Goal: Task Accomplishment & Management: Manage account settings

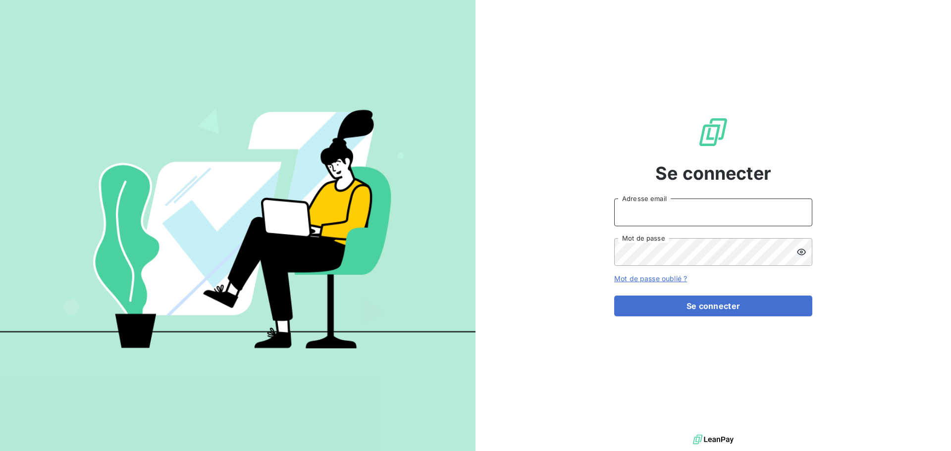
click at [634, 215] on input "Adresse email" at bounding box center [713, 213] width 198 height 28
type input "[EMAIL_ADDRESS][DOMAIN_NAME]"
click at [614, 296] on button "Se connecter" at bounding box center [713, 306] width 198 height 21
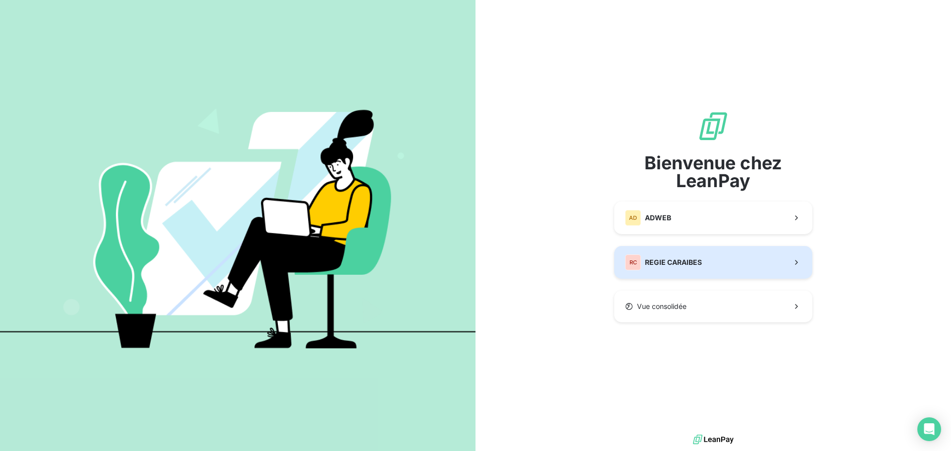
click at [663, 261] on span "REGIE CARAIBES" at bounding box center [673, 263] width 57 height 10
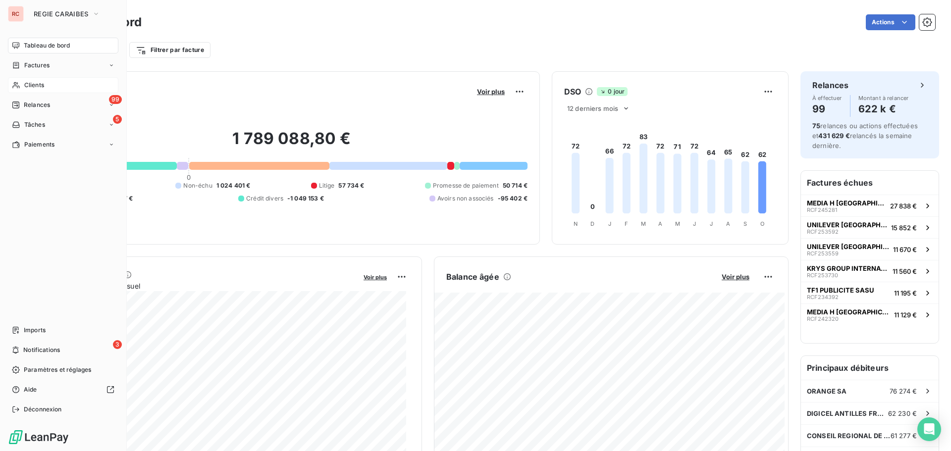
click at [31, 86] on span "Clients" at bounding box center [34, 85] width 20 height 9
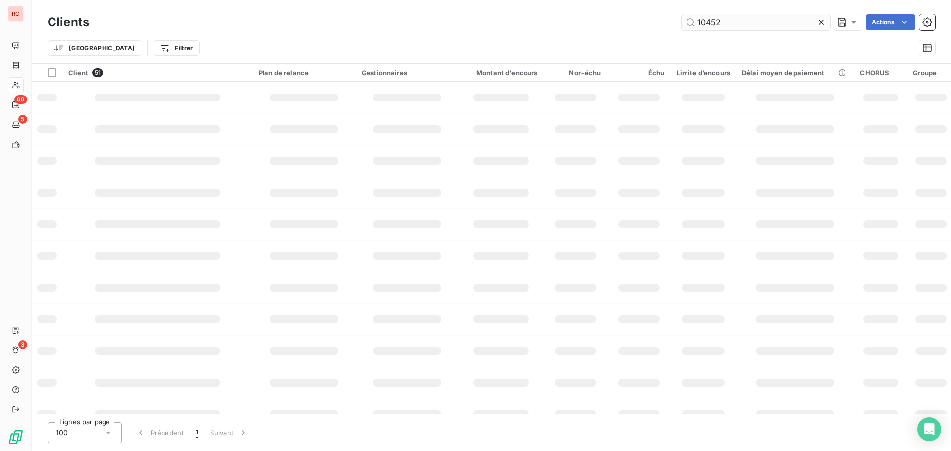
type input "10452"
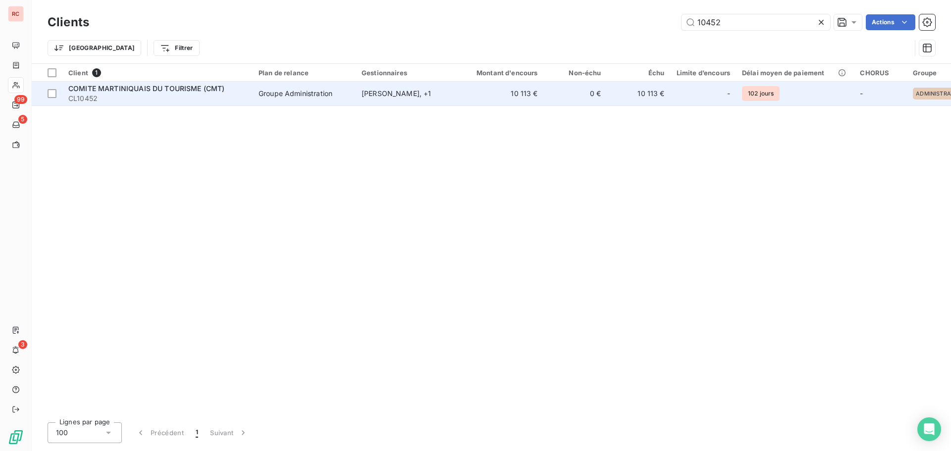
click at [493, 102] on td "10 113 €" at bounding box center [501, 94] width 85 height 24
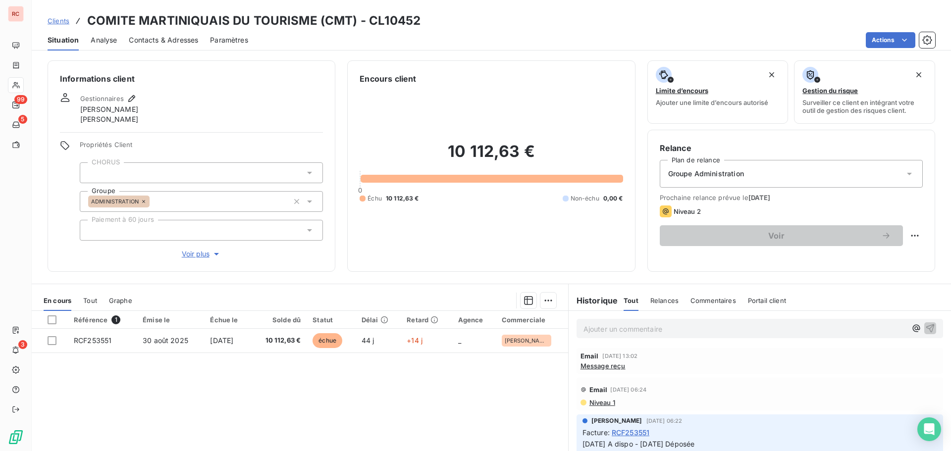
scroll to position [50, 0]
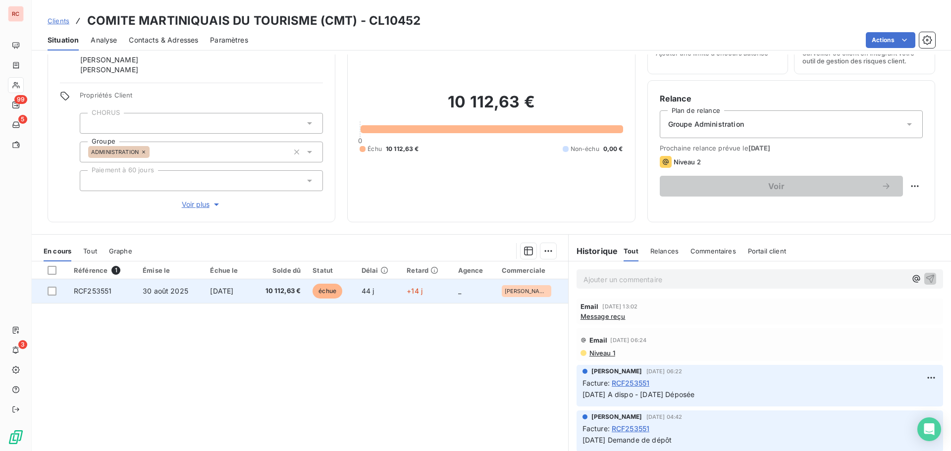
click at [105, 285] on td "RCF253551" at bounding box center [102, 291] width 69 height 24
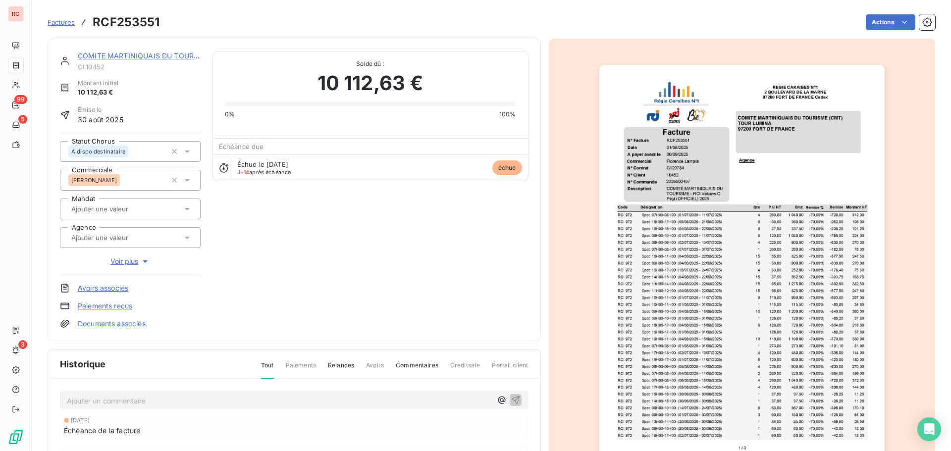
click at [71, 403] on p "Ajouter un commentaire ﻿" at bounding box center [279, 401] width 425 height 12
click at [115, 400] on p "[DATE]" at bounding box center [279, 400] width 425 height 11
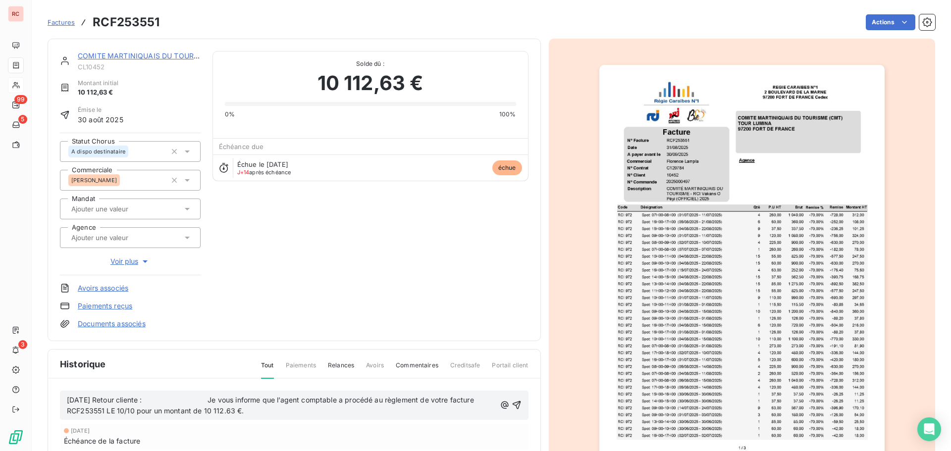
click at [221, 401] on span "[DATE] Retour cliente : Je vous informe que l’agent comptable a procédé au règl…" at bounding box center [271, 406] width 409 height 20
drag, startPoint x: 198, startPoint y: 409, endPoint x: 59, endPoint y: 404, distance: 138.3
copy span "[DATE] Retour cliente : Je vous informe que l’agent comptable a procédé au règl…"
click at [512, 404] on icon "button" at bounding box center [517, 405] width 10 height 10
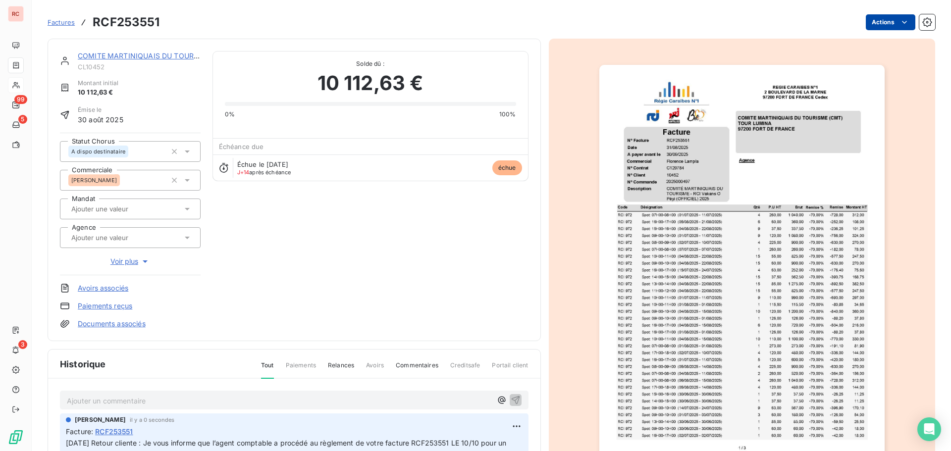
click at [881, 15] on html "RC 99 5 3 Factures RCF253551 Actions COMITE MARTINIQUAIS DU TOURISME (CMT) CL10…" at bounding box center [475, 225] width 951 height 451
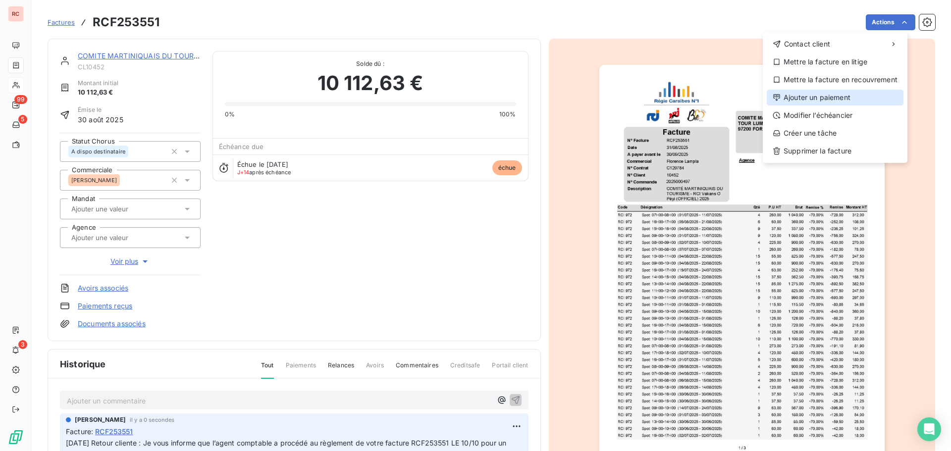
click at [802, 98] on div "Ajouter un paiement" at bounding box center [835, 98] width 137 height 16
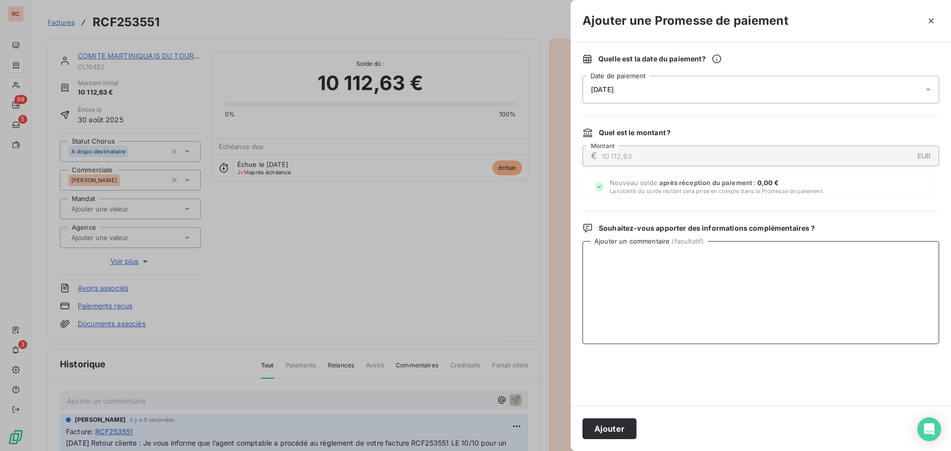
click at [610, 249] on textarea "Ajouter un commentaire ( facultatif )" at bounding box center [761, 292] width 357 height 103
paste textarea "[DATE] Retour cliente : Je vous informe que l’agent comptable a procédé au règl…"
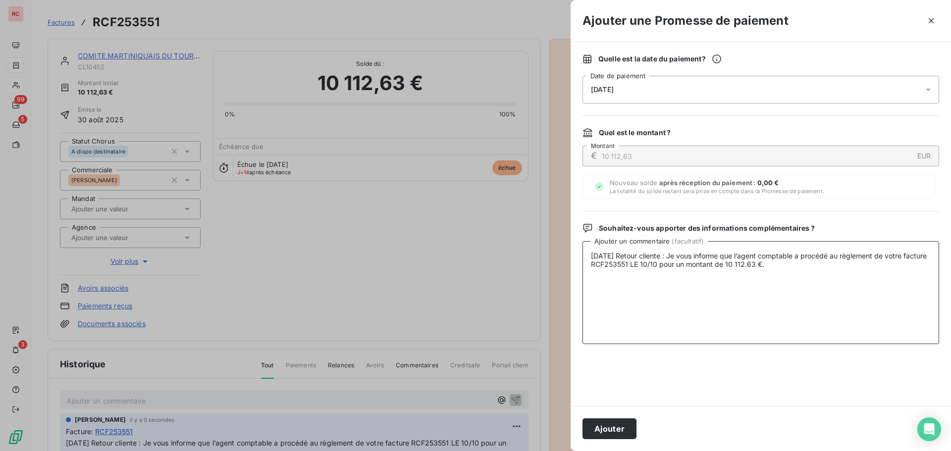
type textarea "[DATE] Retour cliente : Je vous informe que l’agent comptable a procédé au règl…"
click at [928, 92] on icon at bounding box center [929, 90] width 10 height 10
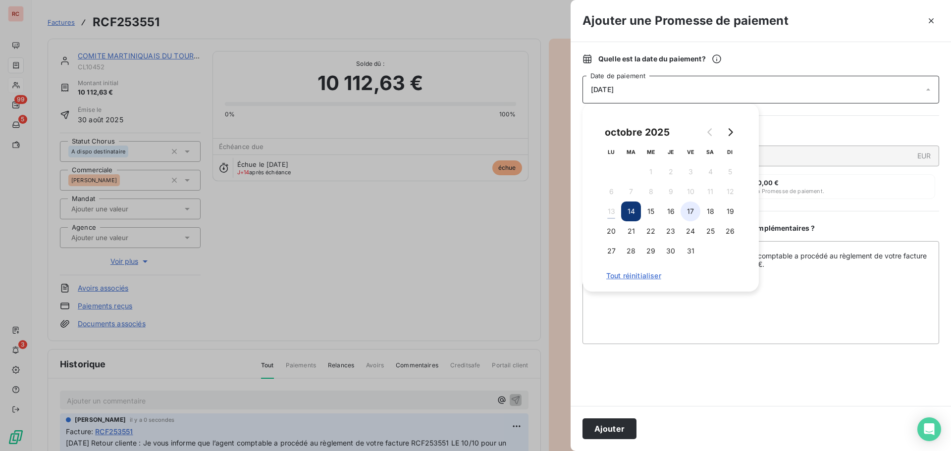
click at [691, 211] on button "17" at bounding box center [691, 212] width 20 height 20
click at [647, 309] on textarea "[DATE] Retour cliente : Je vous informe que l’agent comptable a procédé au règl…" at bounding box center [761, 292] width 357 height 103
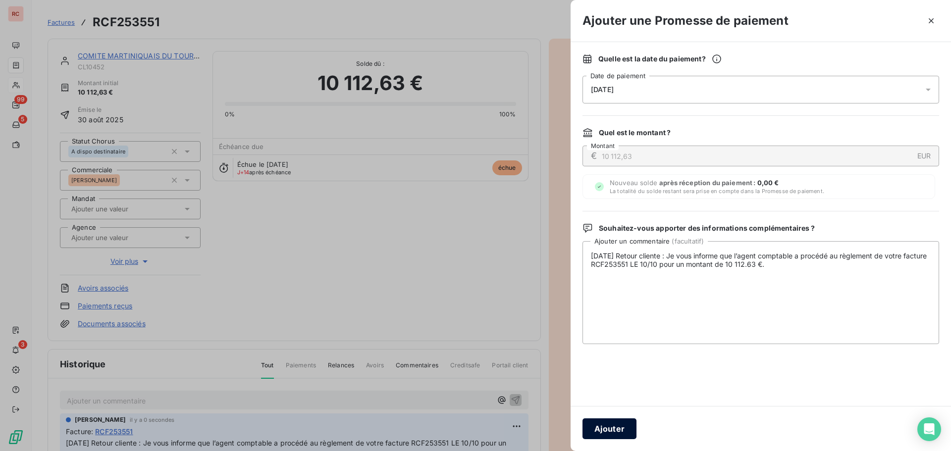
click at [606, 430] on button "Ajouter" at bounding box center [610, 429] width 54 height 21
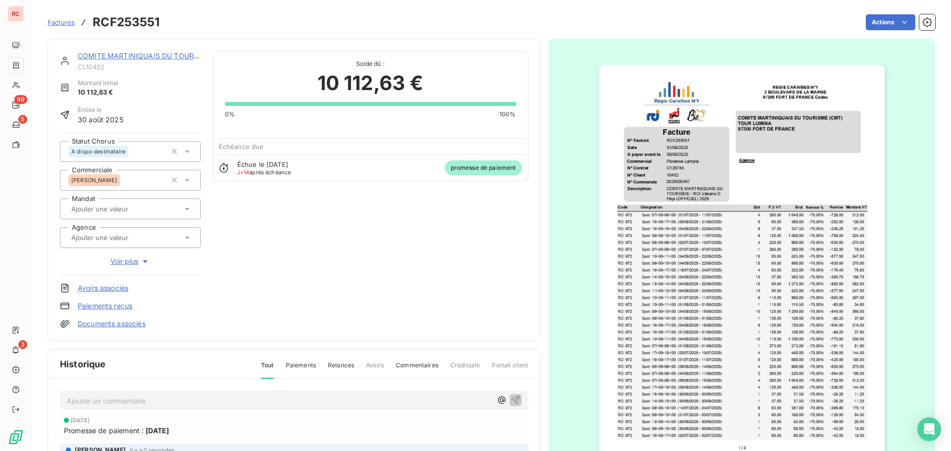
click at [156, 56] on link "COMITE MARTINIQUAIS DU TOURISME (CMT)" at bounding box center [156, 56] width 157 height 8
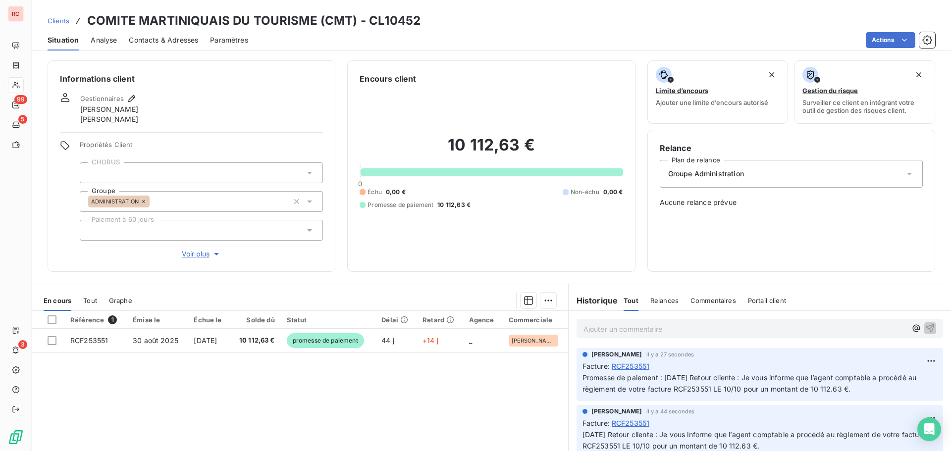
click at [181, 37] on span "Contacts & Adresses" at bounding box center [163, 40] width 69 height 10
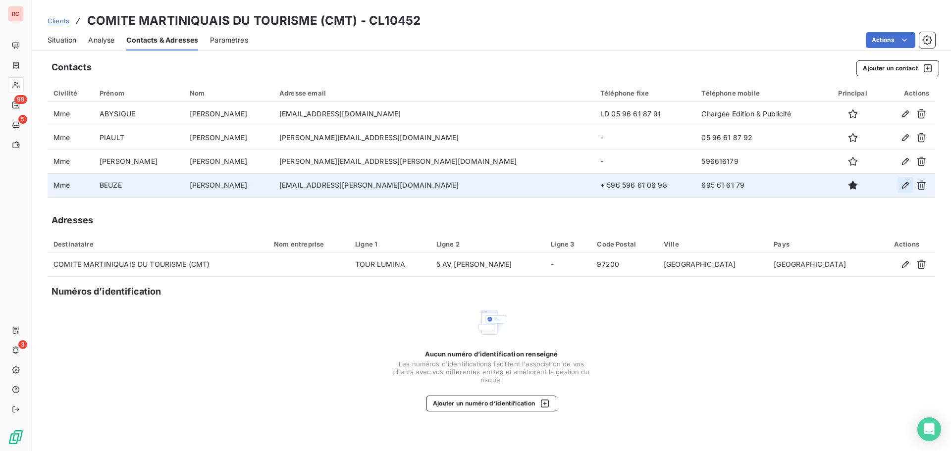
click at [908, 184] on icon "button" at bounding box center [906, 185] width 10 height 10
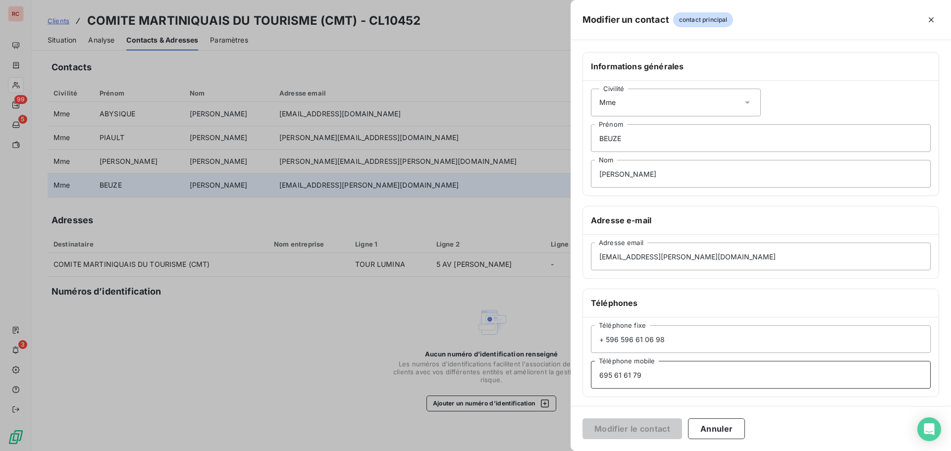
drag, startPoint x: 661, startPoint y: 382, endPoint x: 575, endPoint y: 382, distance: 85.7
click at [575, 382] on div "Informations générales Civilité Mme [PERSON_NAME] [PERSON_NAME] Adresse e-mail …" at bounding box center [761, 272] width 381 height 440
click at [664, 379] on input "695 61 61 79" at bounding box center [761, 375] width 340 height 28
click at [176, 341] on div at bounding box center [475, 225] width 951 height 451
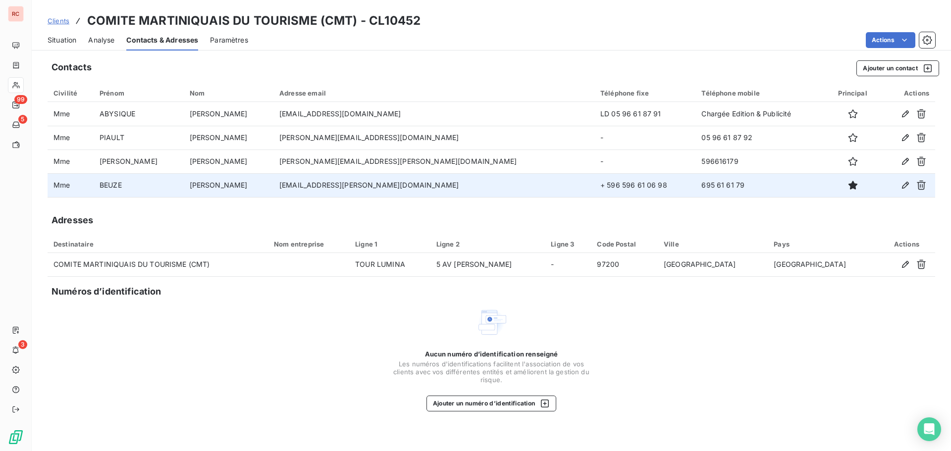
click at [62, 40] on span "Situation" at bounding box center [62, 40] width 29 height 10
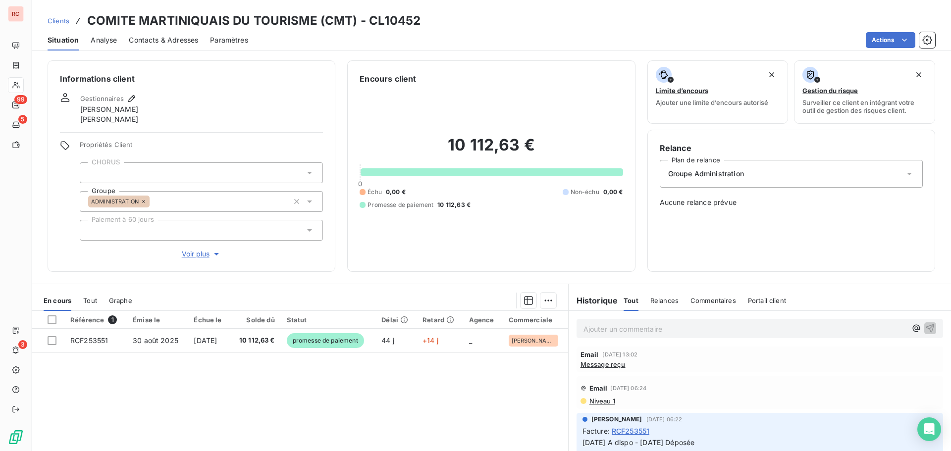
scroll to position [198, 0]
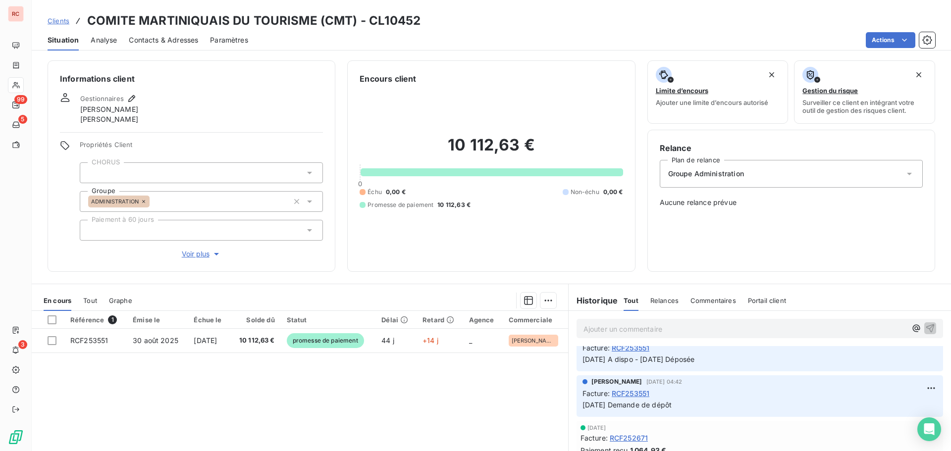
click at [61, 23] on span "Clients" at bounding box center [59, 21] width 22 height 8
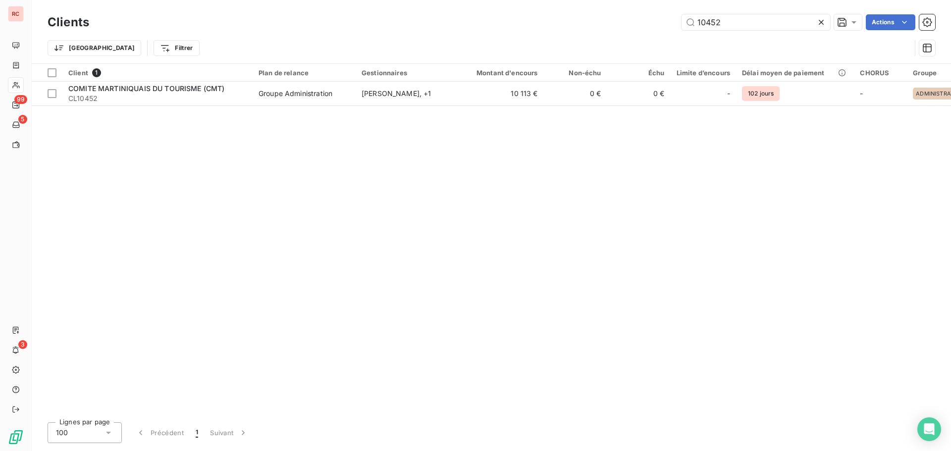
drag, startPoint x: 654, startPoint y: 21, endPoint x: 623, endPoint y: 21, distance: 30.2
click at [623, 21] on div "10452 Actions" at bounding box center [518, 22] width 834 height 16
type input "MADIV"
click at [421, 108] on div "Client 1 Plan de relance Gestionnaires Montant d'encours Non-échu Échu Limite d…" at bounding box center [492, 239] width 920 height 351
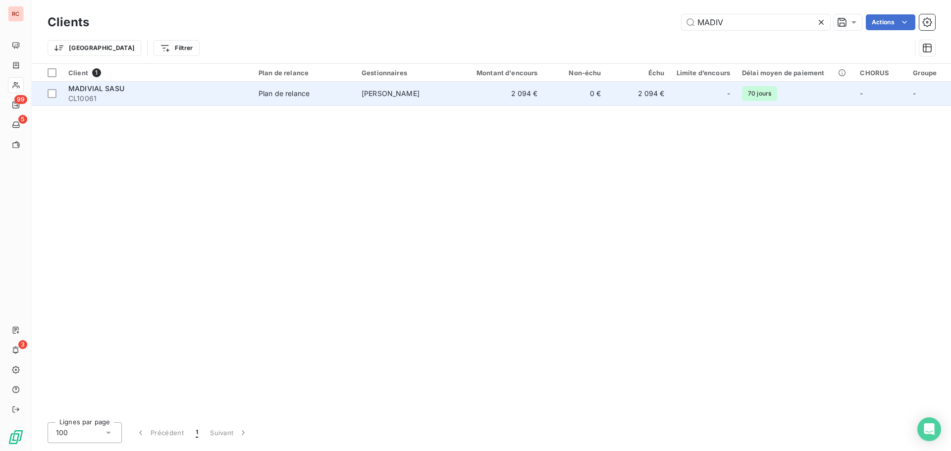
click at [408, 95] on span "[PERSON_NAME]" at bounding box center [391, 93] width 58 height 8
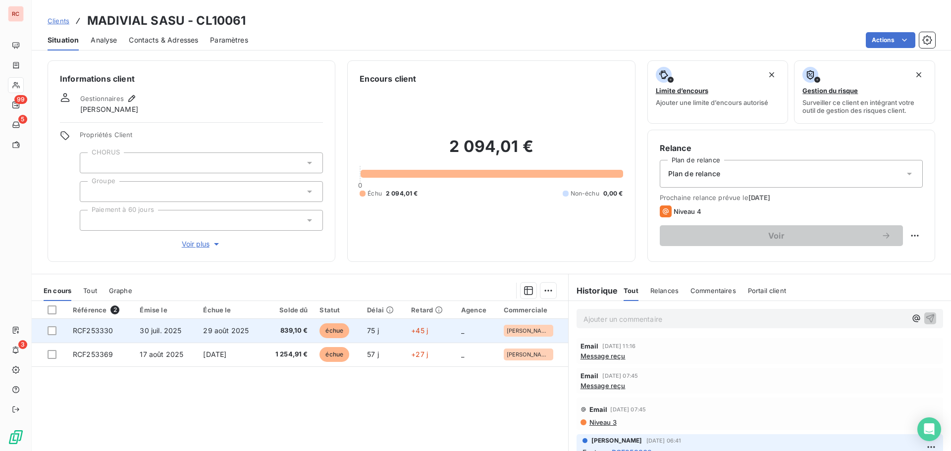
click at [206, 329] on span "29 août 2025" at bounding box center [226, 331] width 46 height 8
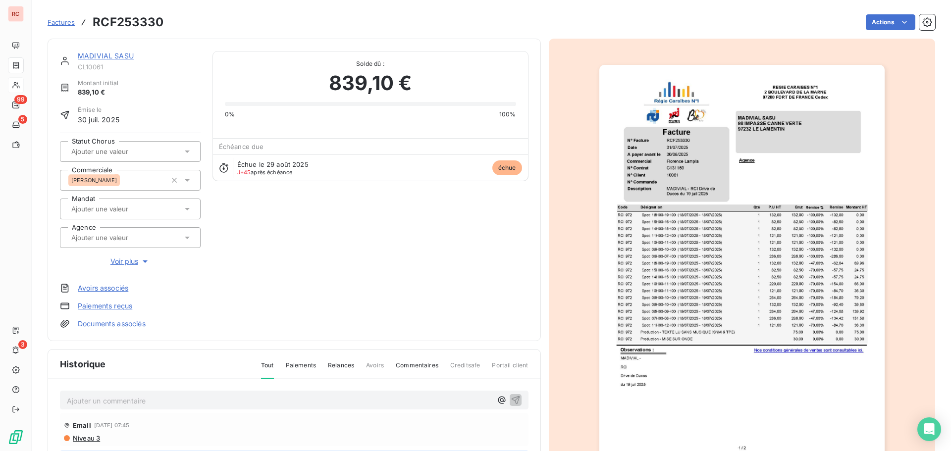
click at [74, 405] on p "Ajouter un commentaire ﻿" at bounding box center [279, 401] width 425 height 12
drag, startPoint x: 436, startPoint y: 400, endPoint x: 431, endPoint y: 406, distance: 7.4
click at [431, 406] on p "[DATE] Retour cliente : Le chèque est disponible, vous pouvez faire le cousier …" at bounding box center [279, 400] width 425 height 11
click at [437, 397] on span "[DATE] Retour cliente : Le chèque est disponible, vous pouvez faire le cousier …" at bounding box center [261, 400] width 389 height 8
click at [431, 400] on span "[DATE] Retour cliente : Le chèque est disponible, vous pouvez faire le cousier …" at bounding box center [259, 400] width 385 height 8
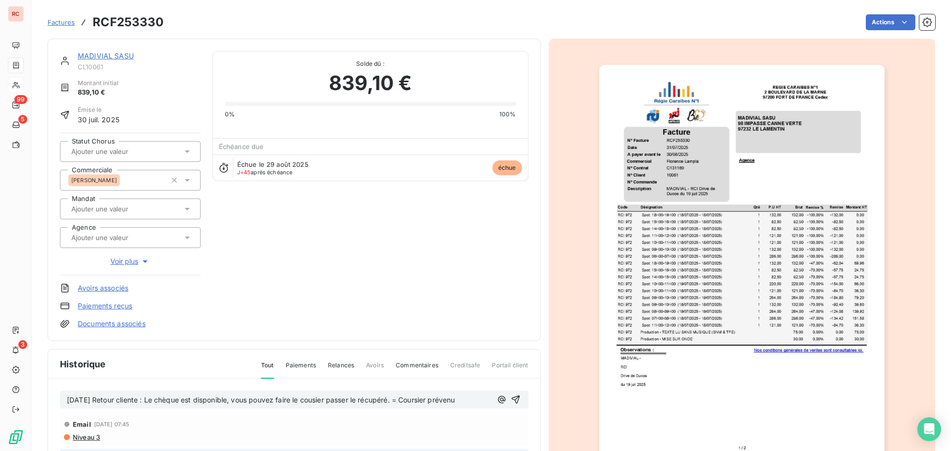
click at [415, 402] on span "[DATE] Retour cliente : Le chèque est disponible, vous pouvez faire le cousier …" at bounding box center [261, 400] width 388 height 8
click at [294, 406] on div "[DATE] Retour cliente : Le chèque est disponible, vous pouvez faire le cousier …" at bounding box center [294, 400] width 469 height 18
click at [200, 403] on span "[DATE] Retour cliente : Le chèque est disponible, vous pouvez faire le cousier …" at bounding box center [261, 400] width 388 height 8
drag, startPoint x: 477, startPoint y: 398, endPoint x: 55, endPoint y: 401, distance: 422.2
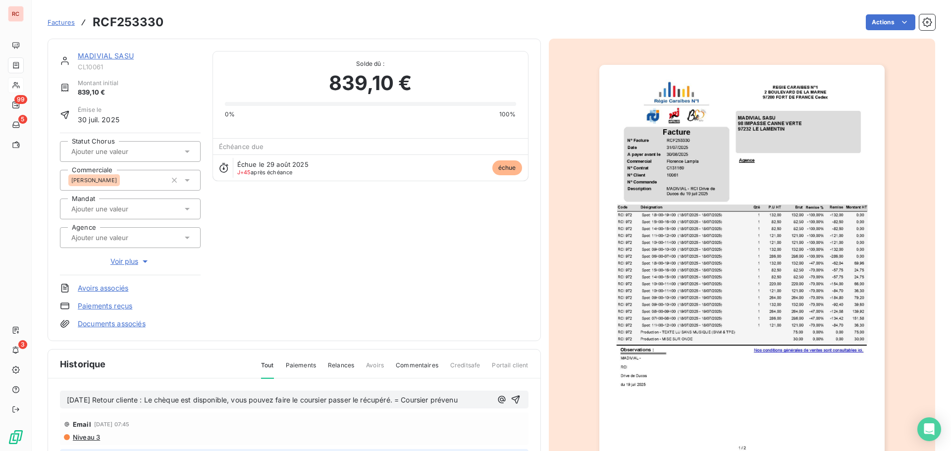
copy span "[DATE] Retour cliente : Le chèque est disponible, vous pouvez faire le coursier…"
click at [511, 399] on icon "button" at bounding box center [515, 400] width 8 height 8
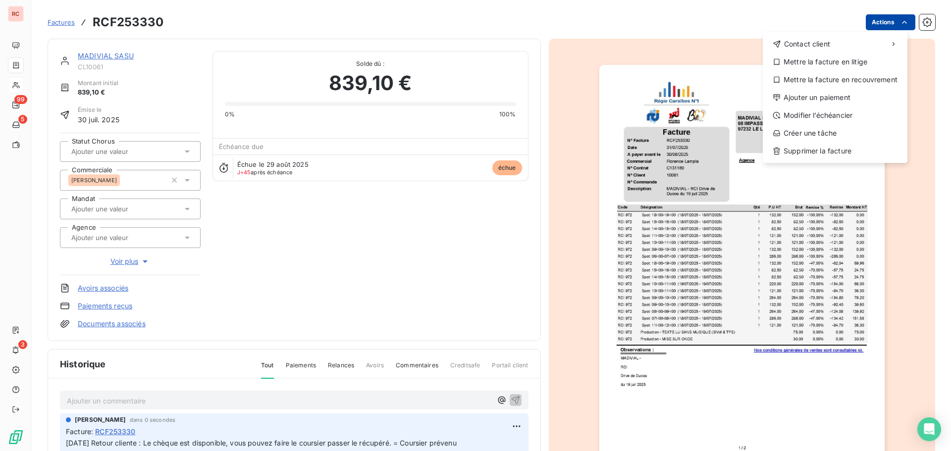
click at [880, 19] on html "RC 99 5 3 Factures RCF253330 Actions Contact client Mettre la facture en litige…" at bounding box center [475, 225] width 951 height 451
click at [806, 95] on div "Ajouter un paiement" at bounding box center [835, 98] width 137 height 16
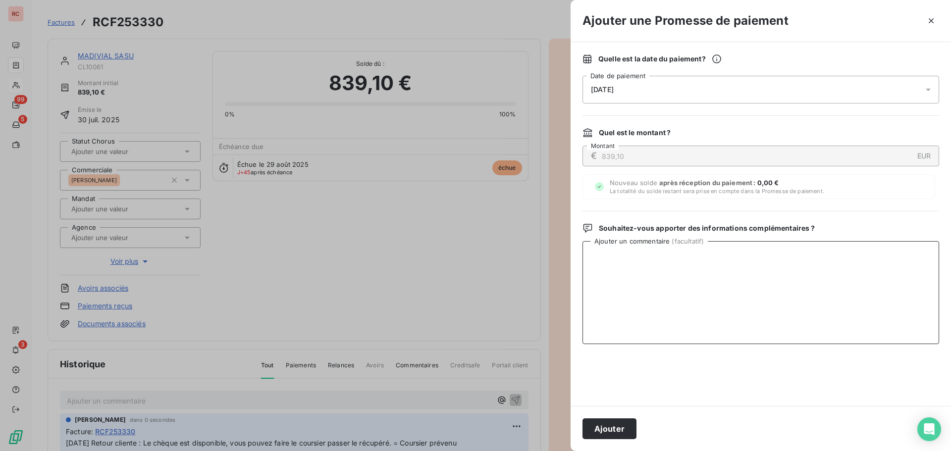
click at [628, 271] on textarea "Ajouter un commentaire ( facultatif )" at bounding box center [761, 292] width 357 height 103
paste textarea "[DATE] Retour cliente : Le chèque est disponible, vous pouvez faire le coursier…"
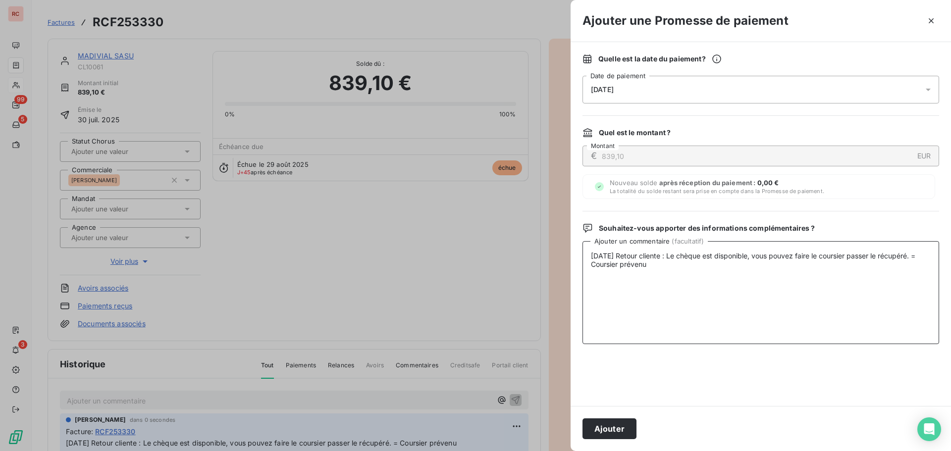
type textarea "[DATE] Retour cliente : Le chèque est disponible, vous pouvez faire le coursier…"
click at [640, 93] on div "[DATE]" at bounding box center [761, 90] width 357 height 28
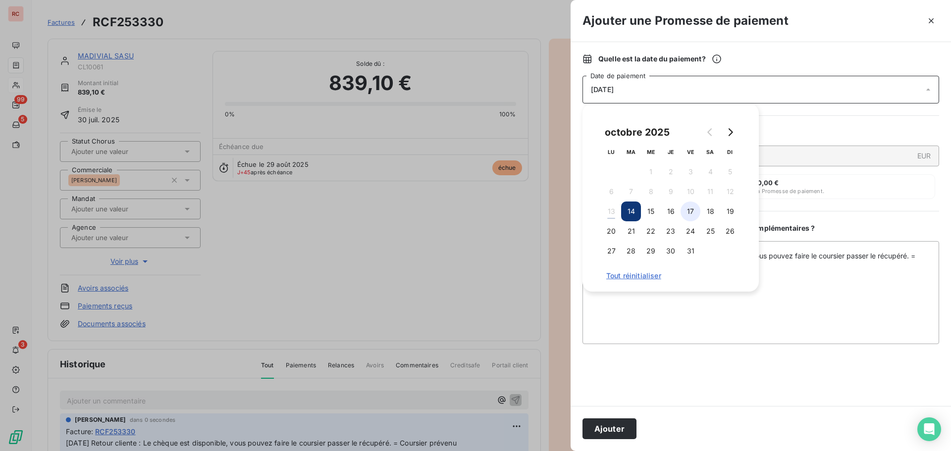
click at [700, 211] on button "17" at bounding box center [691, 212] width 20 height 20
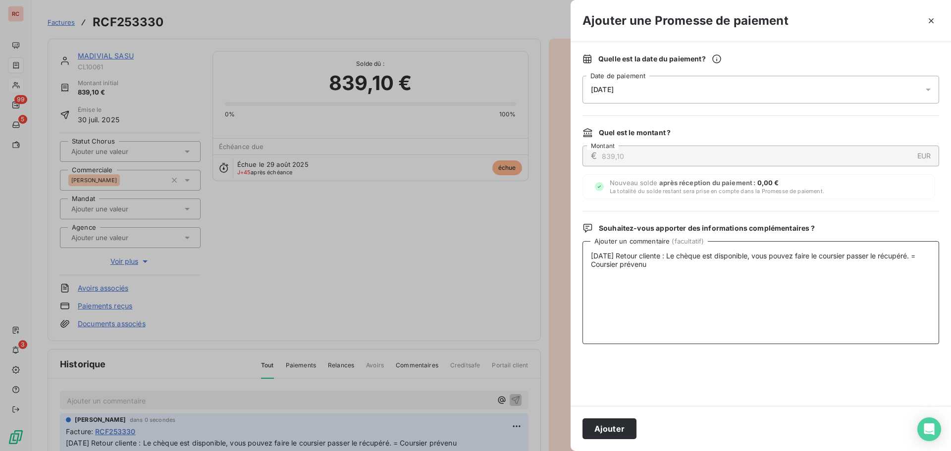
click at [677, 295] on textarea "[DATE] Retour cliente : Le chèque est disponible, vous pouvez faire le coursier…" at bounding box center [761, 292] width 357 height 103
click at [592, 427] on button "Ajouter" at bounding box center [610, 429] width 54 height 21
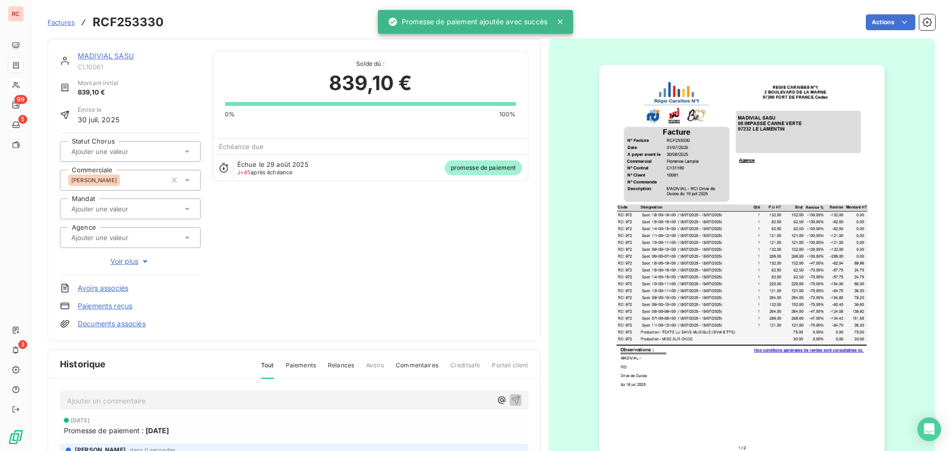
click at [116, 58] on link "MADIVIAL SASU" at bounding box center [106, 56] width 56 height 8
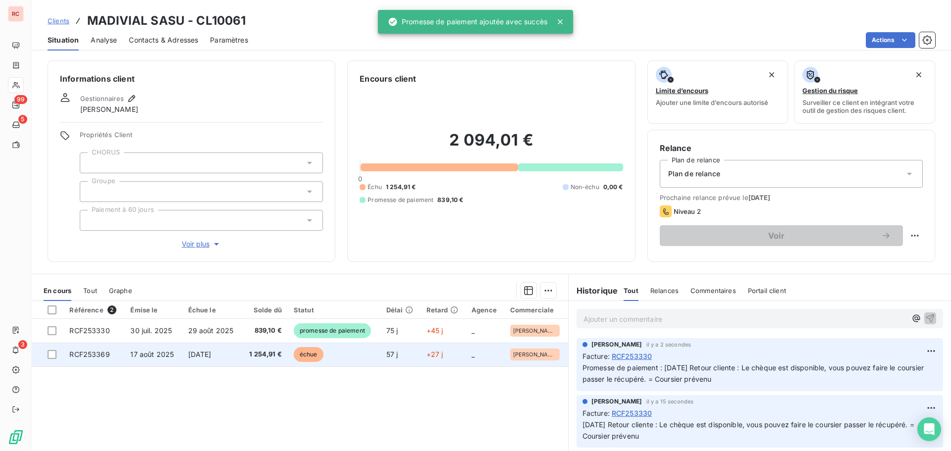
click at [189, 352] on span "[DATE]" at bounding box center [199, 354] width 23 height 8
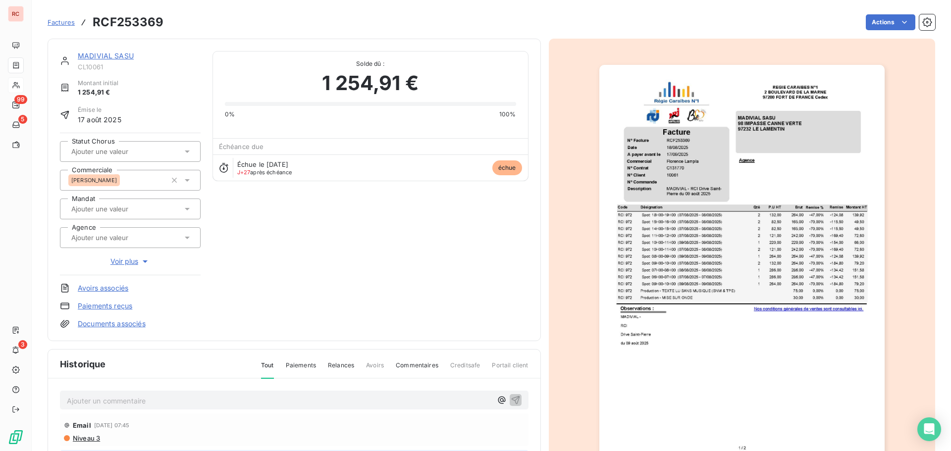
click at [126, 403] on p "Ajouter un commentaire ﻿" at bounding box center [279, 401] width 425 height 12
click at [511, 399] on icon "button" at bounding box center [516, 400] width 10 height 10
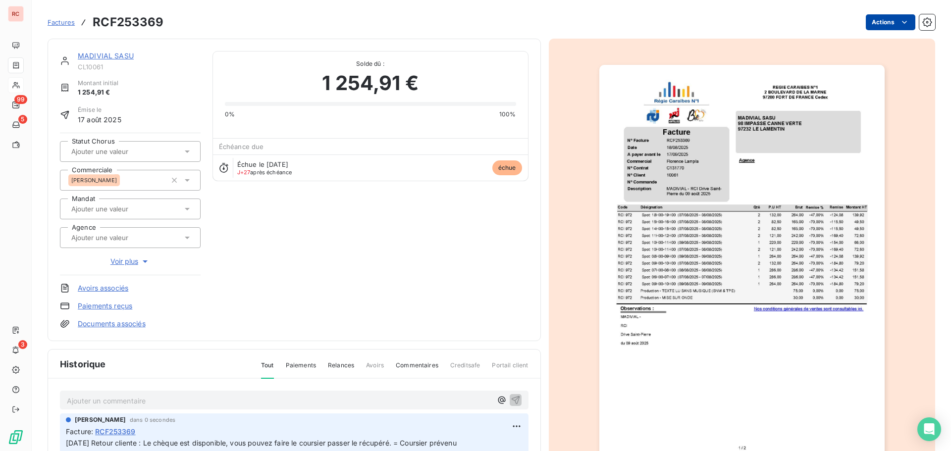
click at [867, 17] on html "RC 99 5 3 Factures RCF253369 Actions MADIVIAL SASU CL10061 Montant initial 1 25…" at bounding box center [475, 225] width 951 height 451
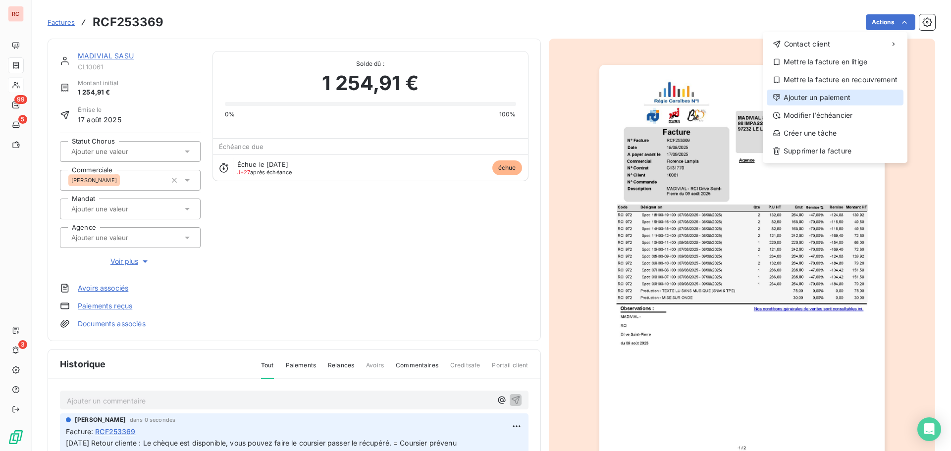
click at [818, 94] on div "Ajouter un paiement" at bounding box center [835, 98] width 137 height 16
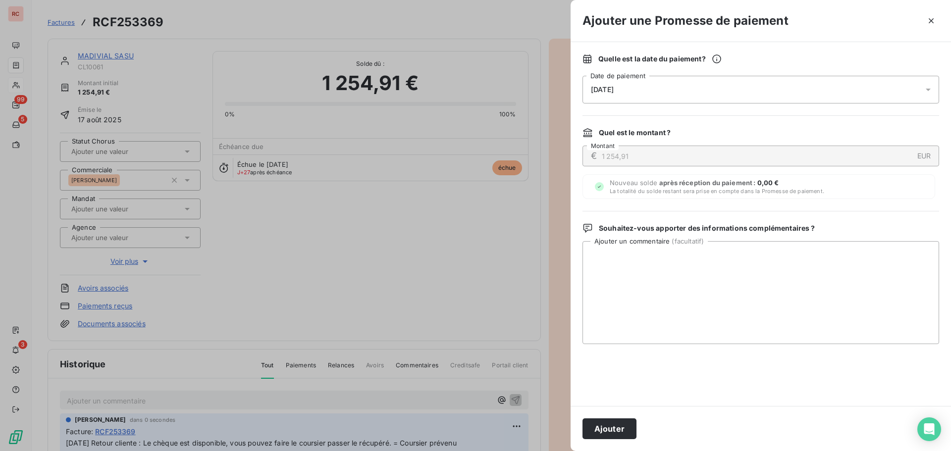
click at [656, 89] on div "[DATE]" at bounding box center [761, 90] width 357 height 28
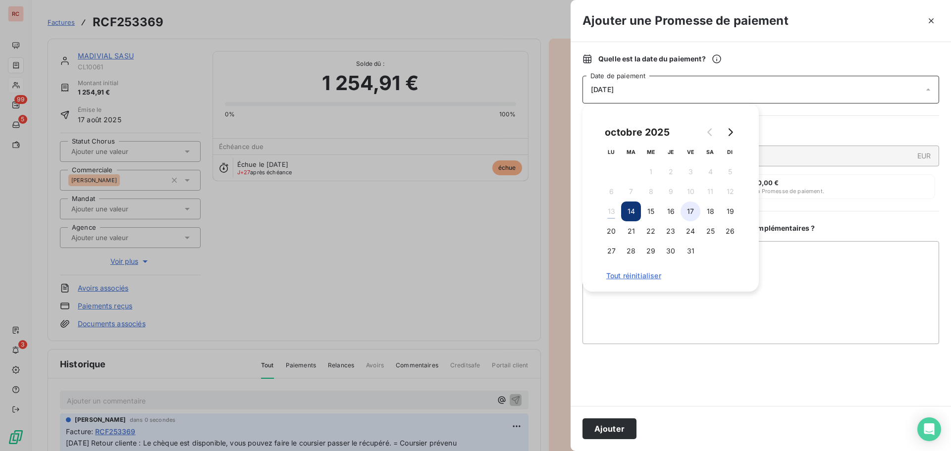
click at [689, 211] on button "17" at bounding box center [691, 212] width 20 height 20
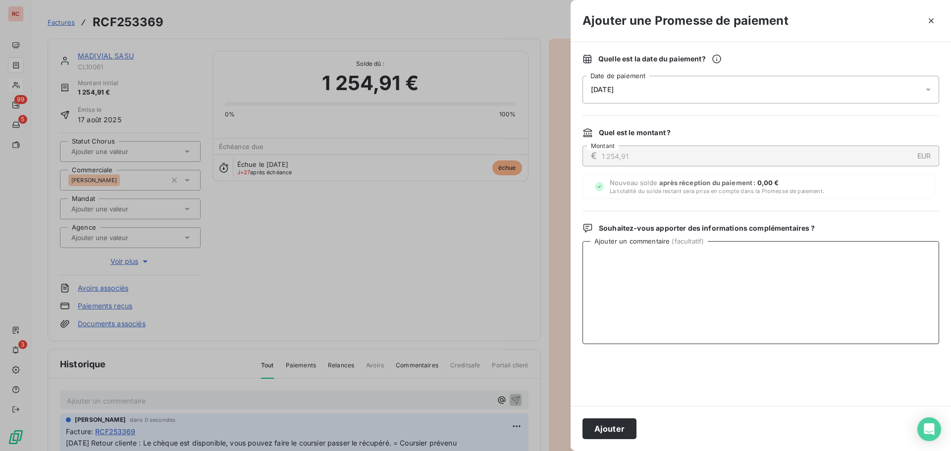
click at [638, 309] on textarea "Ajouter un commentaire ( facultatif )" at bounding box center [761, 292] width 357 height 103
paste textarea "[DATE] Retour cliente : Le chèque est disponible, vous pouvez faire le coursier…"
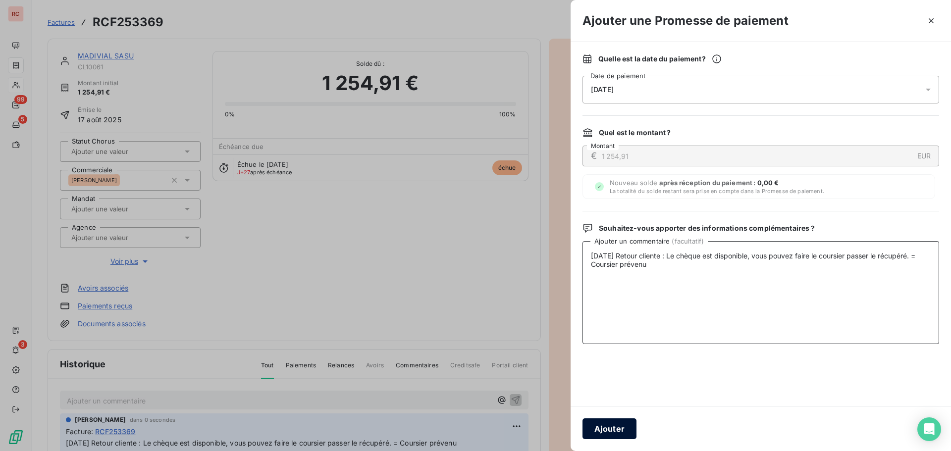
type textarea "[DATE] Retour cliente : Le chèque est disponible, vous pouvez faire le coursier…"
click at [615, 429] on button "Ajouter" at bounding box center [610, 429] width 54 height 21
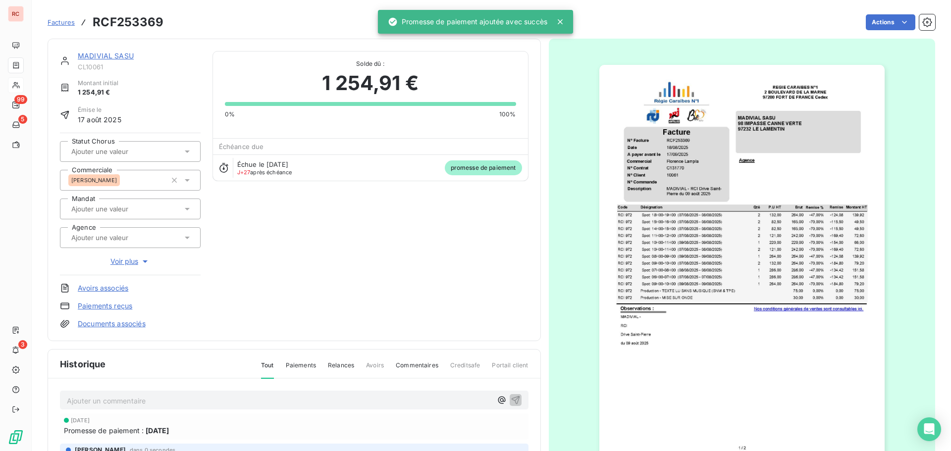
click at [92, 55] on link "MADIVIAL SASU" at bounding box center [106, 56] width 56 height 8
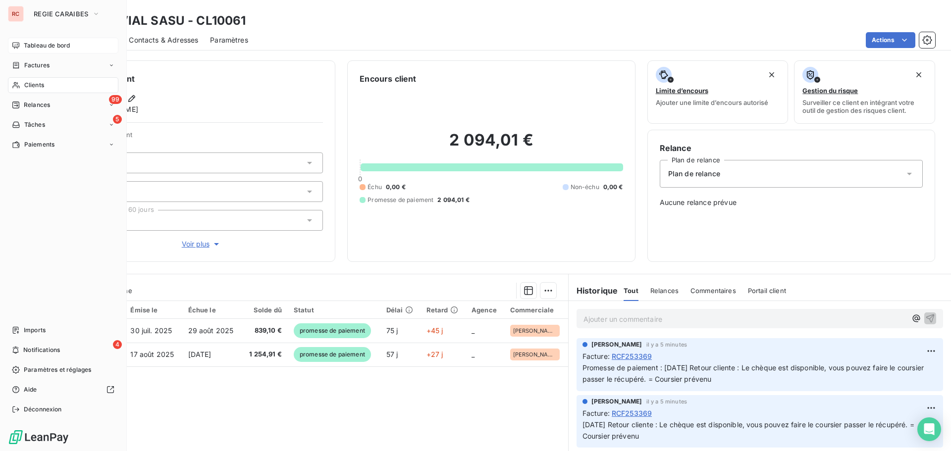
click at [44, 47] on span "Tableau de bord" at bounding box center [47, 45] width 46 height 9
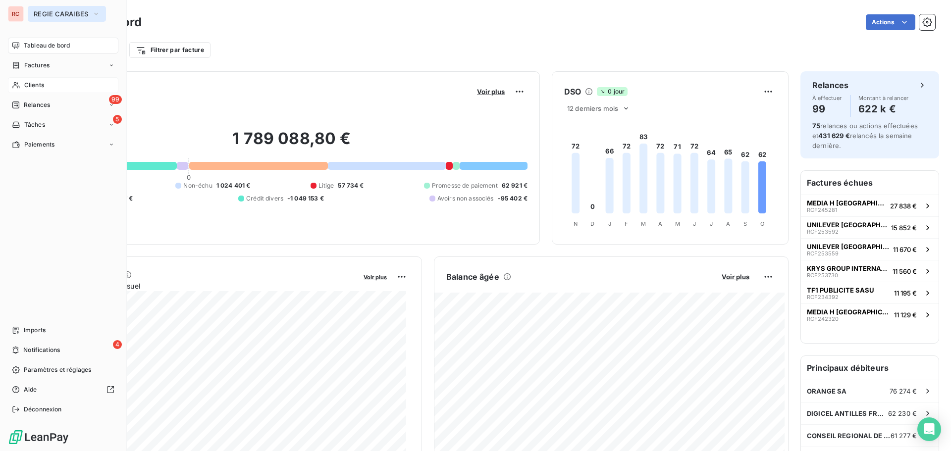
click at [52, 17] on span "REGIE CARAIBES" at bounding box center [61, 14] width 55 height 8
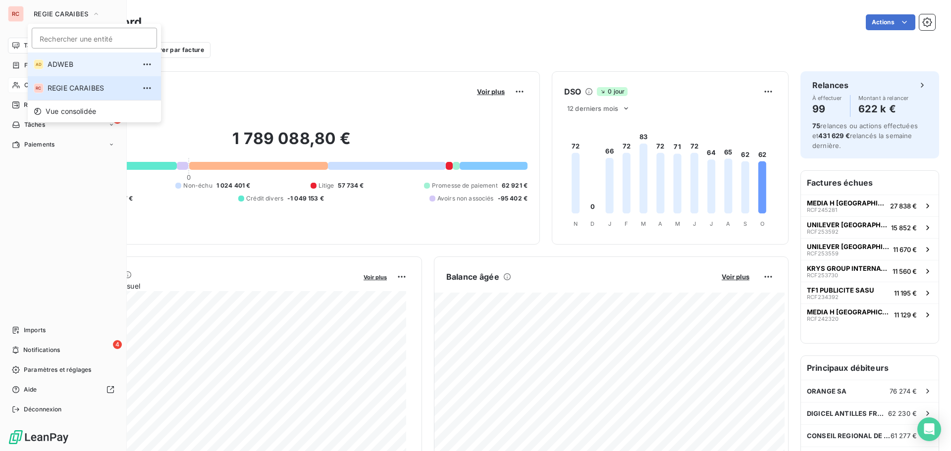
click at [60, 72] on li "AD ADWEB" at bounding box center [94, 65] width 133 height 24
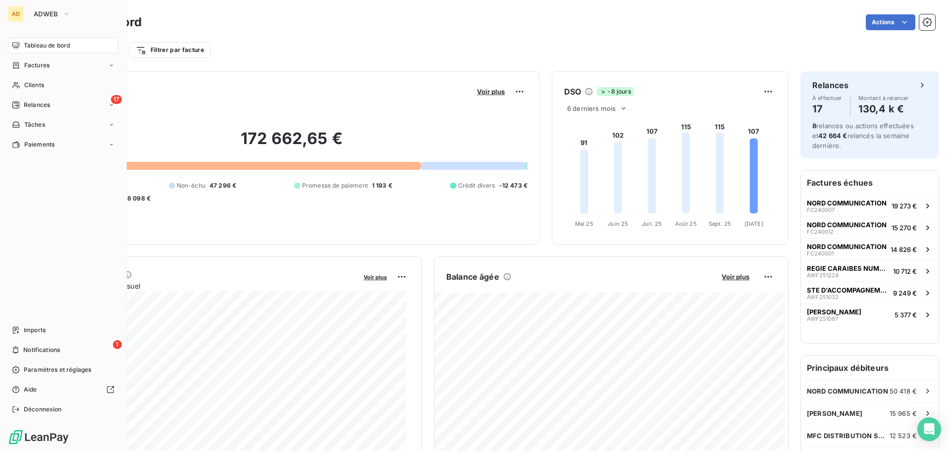
click at [31, 15] on button "ADWEB" at bounding box center [52, 14] width 49 height 16
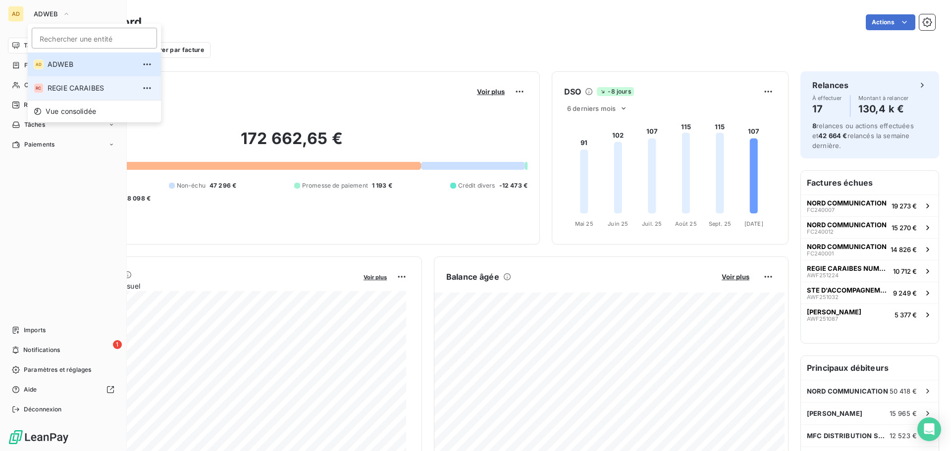
click at [75, 90] on span "REGIE CARAIBES" at bounding box center [92, 88] width 88 height 10
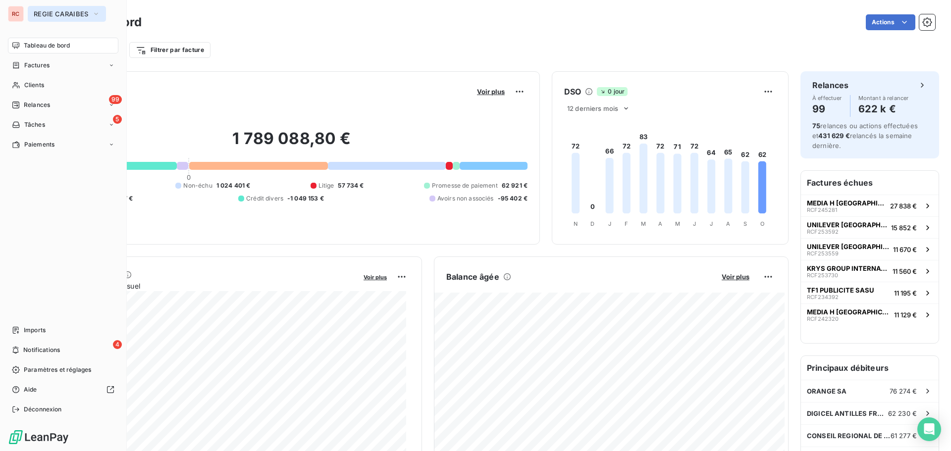
click at [39, 17] on span "REGIE CARAIBES" at bounding box center [61, 14] width 55 height 8
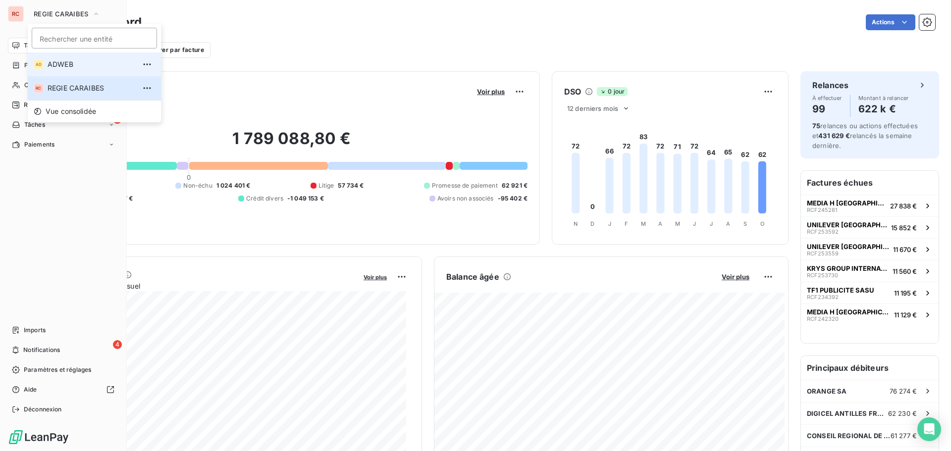
click at [48, 68] on span "ADWEB" at bounding box center [92, 64] width 88 height 10
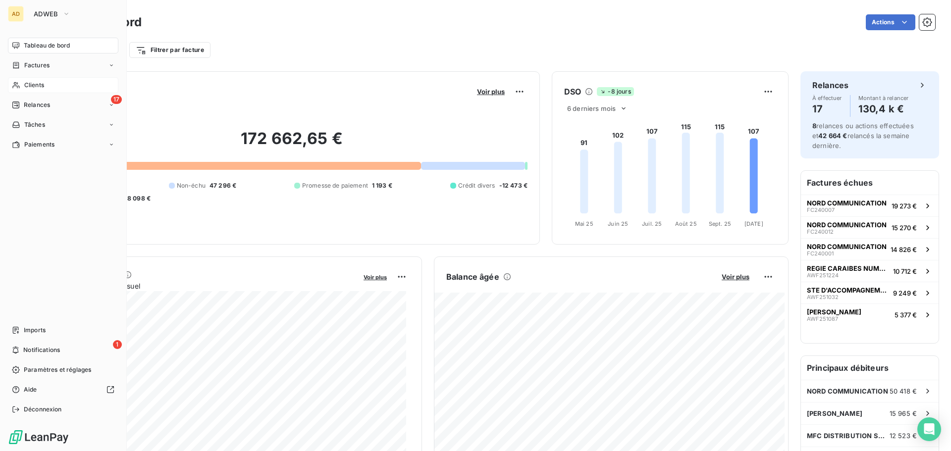
click at [44, 84] on span "Clients" at bounding box center [34, 85] width 20 height 9
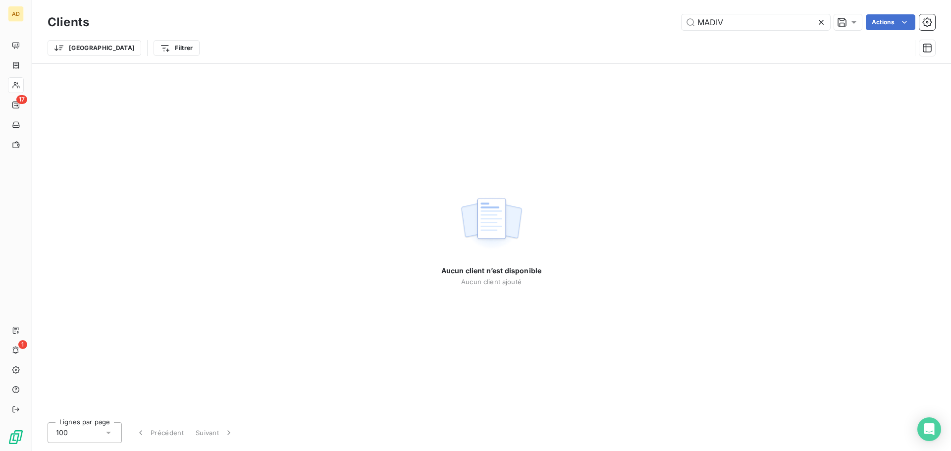
drag, startPoint x: 736, startPoint y: 23, endPoint x: 503, endPoint y: 32, distance: 233.6
click at [503, 32] on div "Clients MADIV Actions" at bounding box center [492, 22] width 888 height 21
click at [702, 22] on input "1900" at bounding box center [756, 22] width 149 height 16
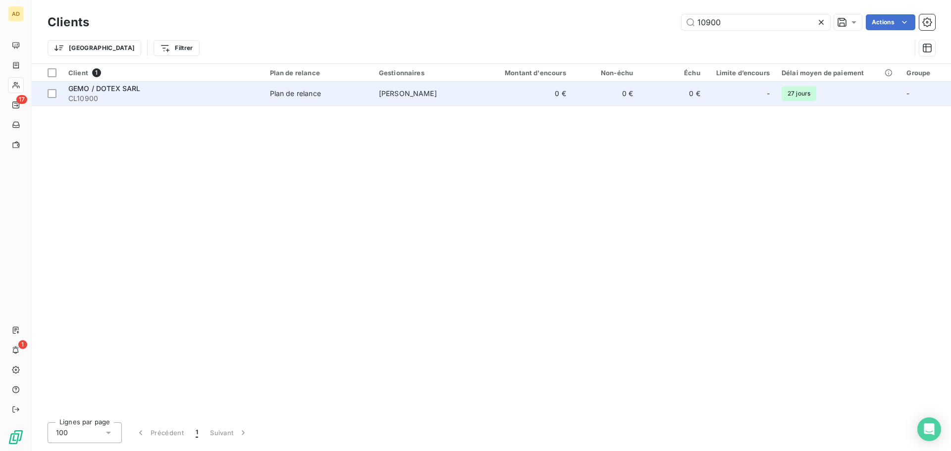
type input "10900"
click at [333, 98] on span "Plan de relance" at bounding box center [318, 94] width 97 height 10
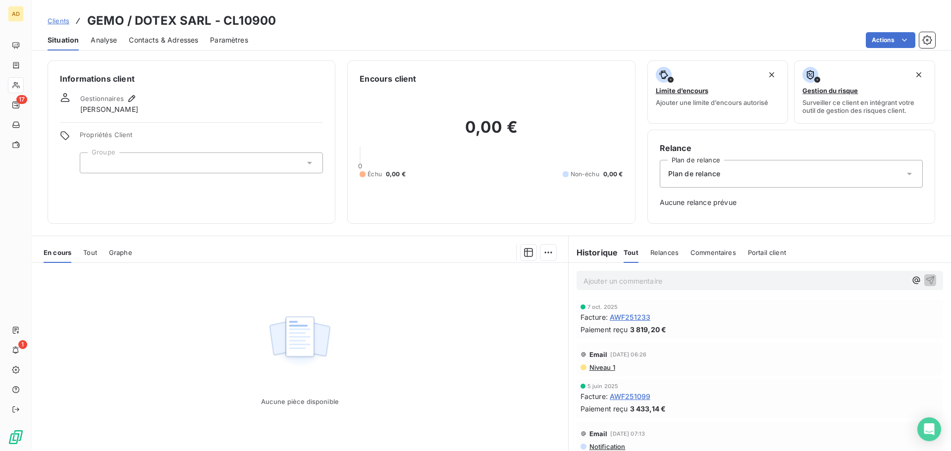
click at [622, 316] on span "AWF251233" at bounding box center [630, 317] width 41 height 10
click at [62, 20] on span "Clients" at bounding box center [59, 21] width 22 height 8
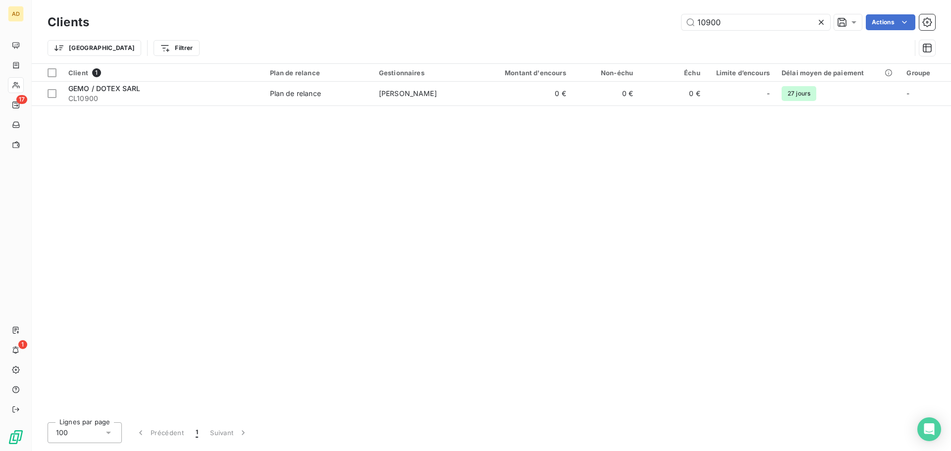
drag, startPoint x: 724, startPoint y: 23, endPoint x: 630, endPoint y: 27, distance: 94.3
click at [637, 27] on div "10900 Actions" at bounding box center [518, 22] width 834 height 16
click at [628, 25] on div "10900 Actions" at bounding box center [518, 22] width 834 height 16
drag, startPoint x: 736, startPoint y: 22, endPoint x: 566, endPoint y: 42, distance: 170.6
click at [601, 29] on div "10900 Actions" at bounding box center [518, 22] width 834 height 16
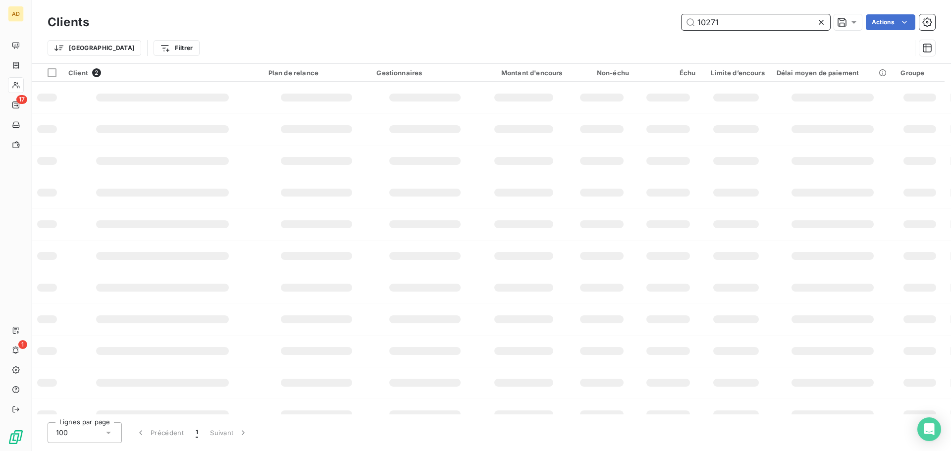
type input "10271"
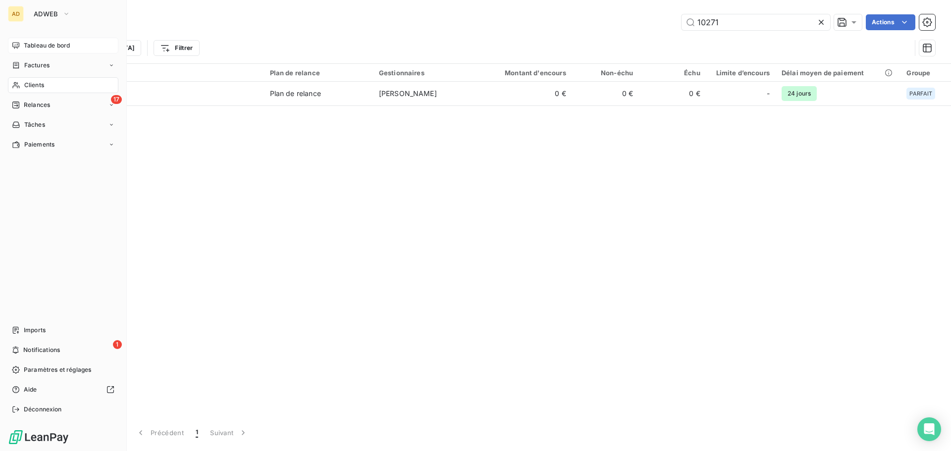
click at [38, 52] on div "Tableau de bord" at bounding box center [63, 46] width 110 height 16
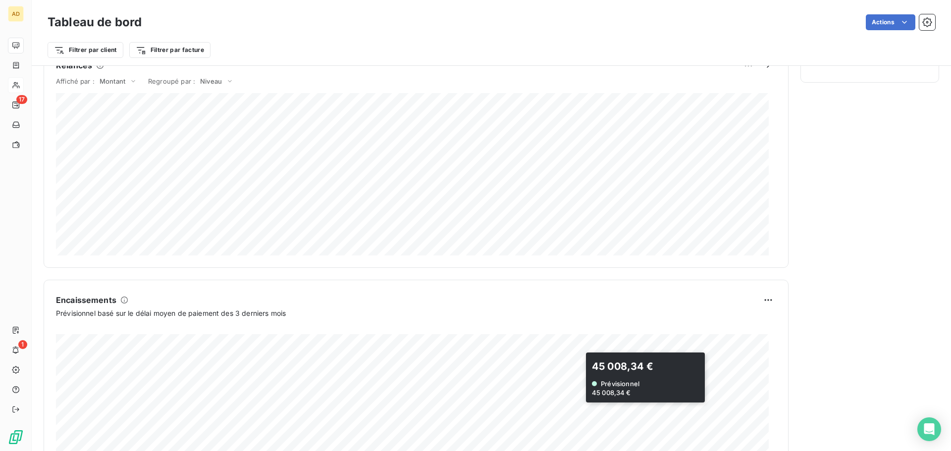
scroll to position [366, 0]
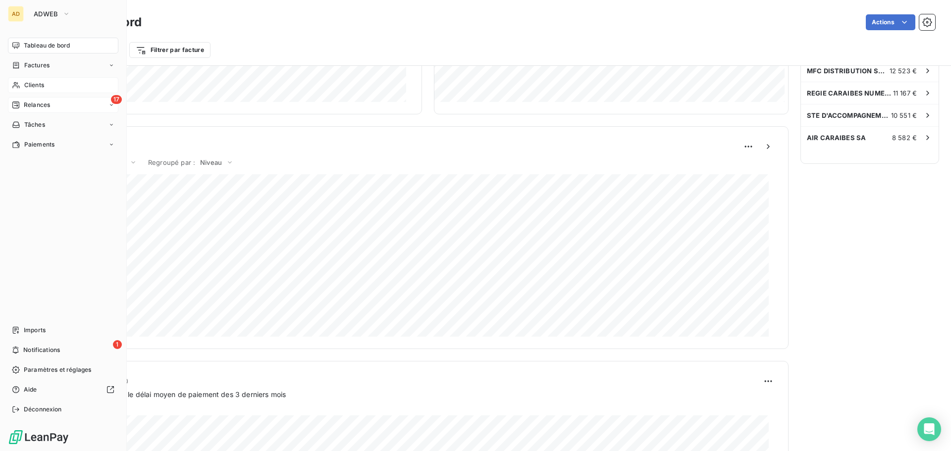
click at [52, 100] on div "17 Relances" at bounding box center [63, 105] width 110 height 16
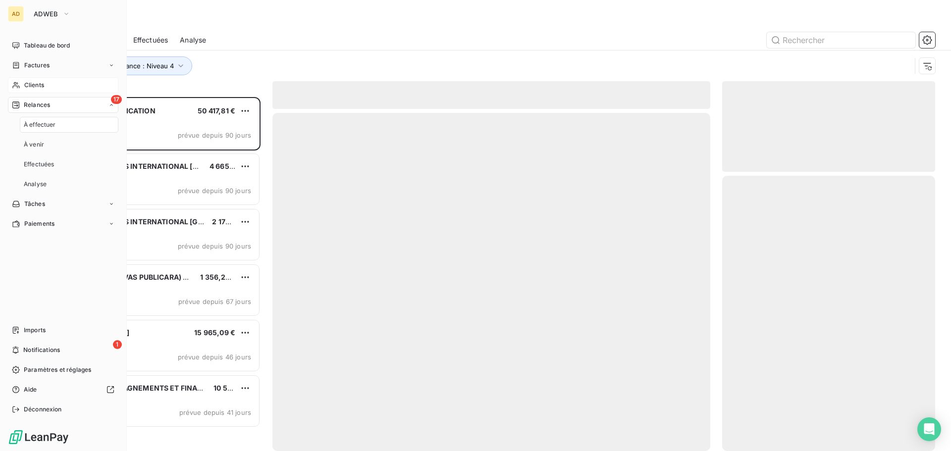
scroll to position [347, 206]
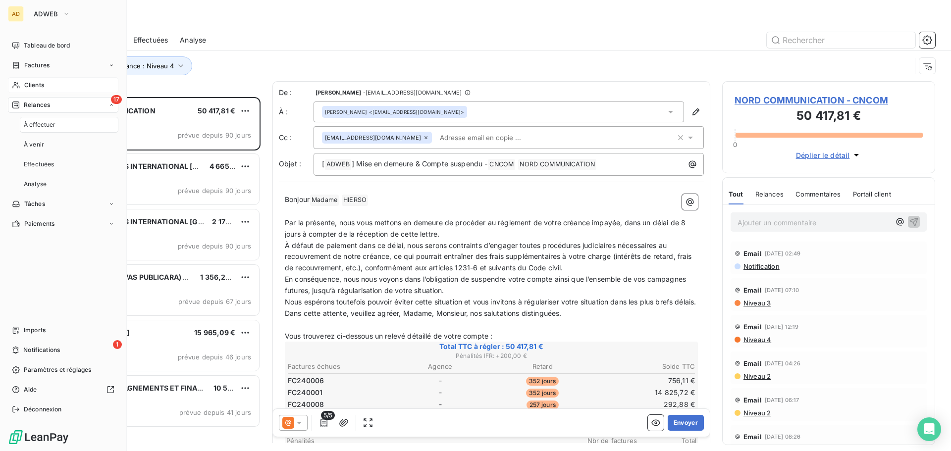
click at [47, 120] on div "À effectuer" at bounding box center [69, 125] width 99 height 16
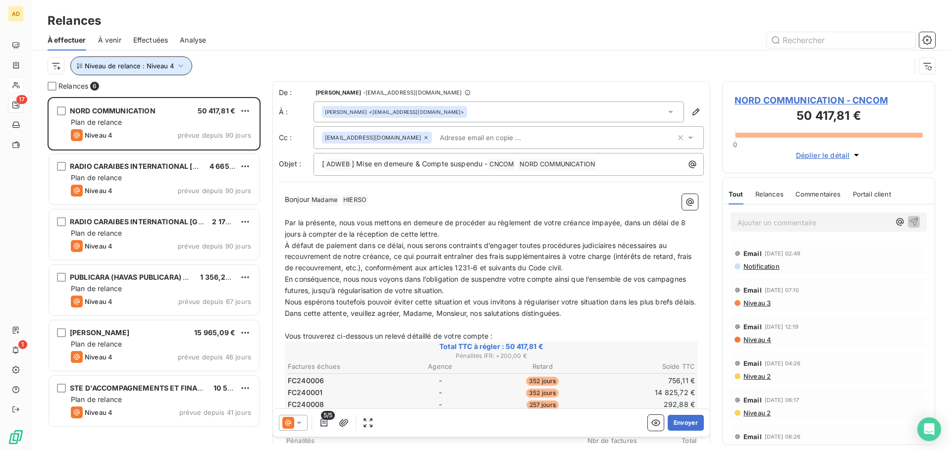
click at [170, 66] on span "Niveau de relance : Niveau 4" at bounding box center [129, 66] width 89 height 8
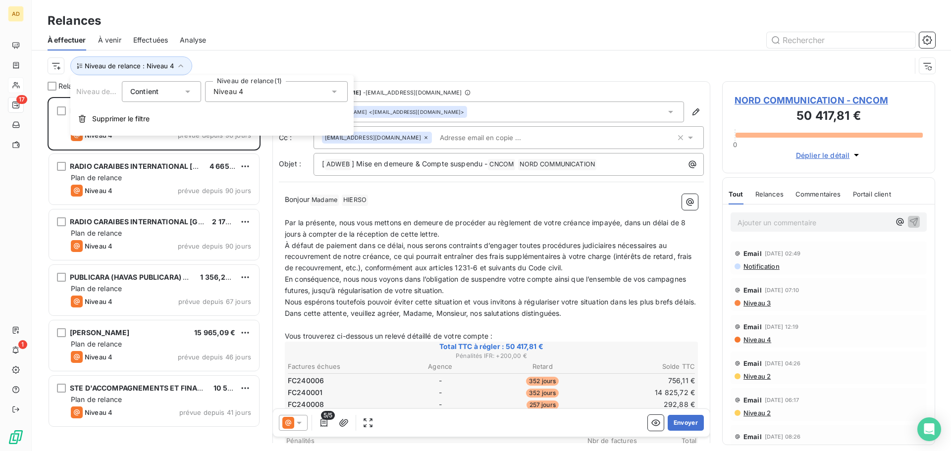
click at [260, 87] on div "Niveau 4" at bounding box center [276, 91] width 143 height 21
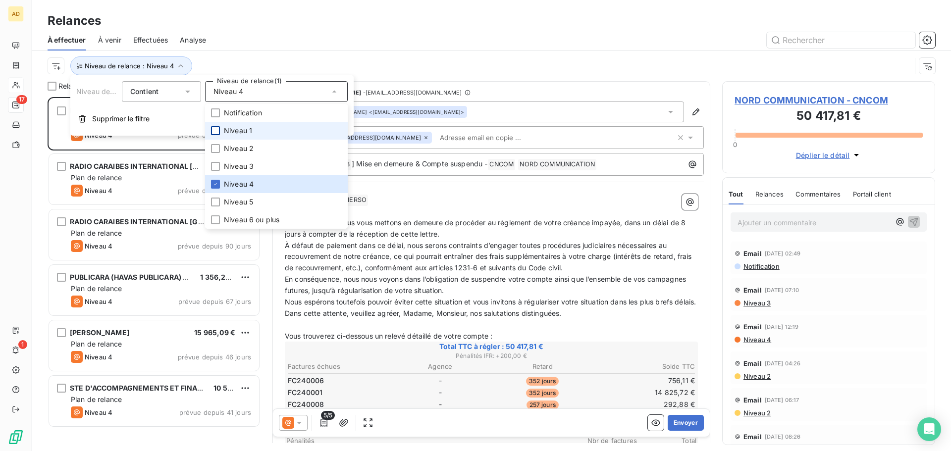
click at [215, 130] on div at bounding box center [215, 130] width 9 height 9
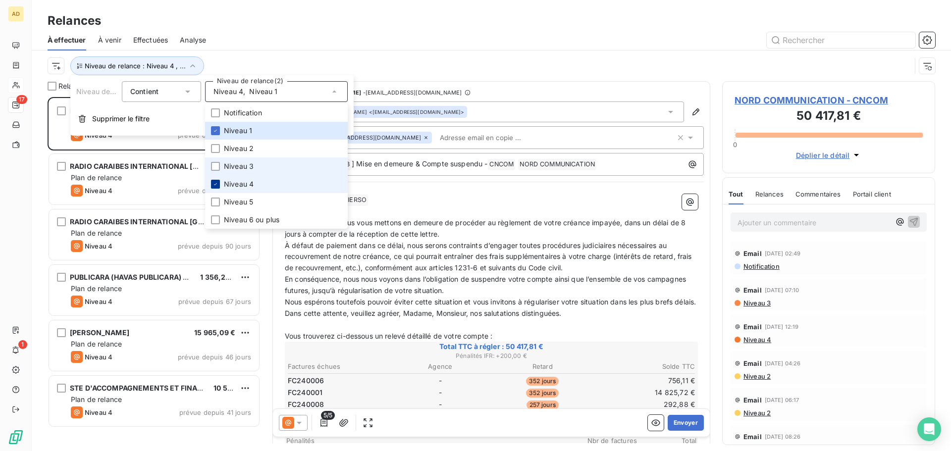
scroll to position [347, 206]
click at [220, 184] on div at bounding box center [215, 184] width 9 height 9
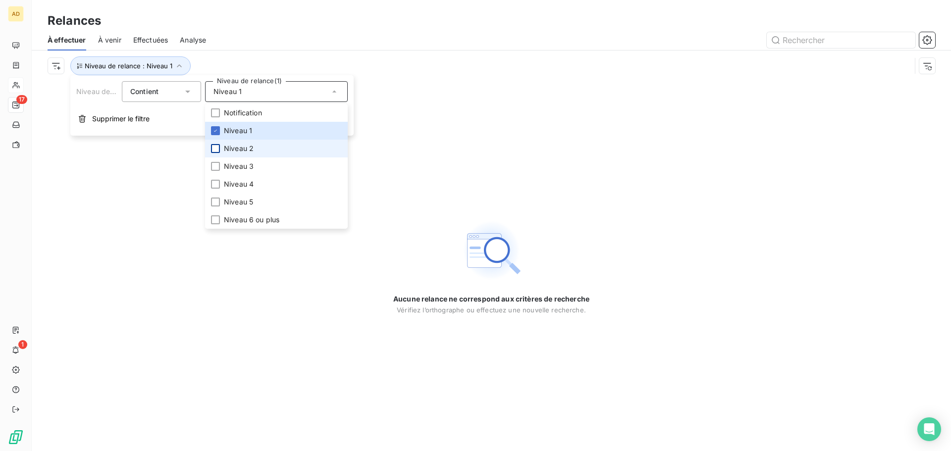
click at [215, 149] on div at bounding box center [215, 148] width 9 height 9
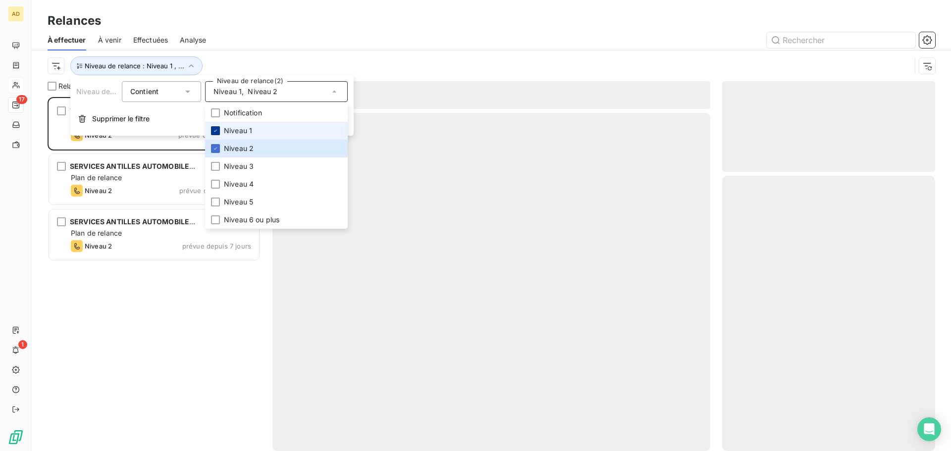
scroll to position [347, 206]
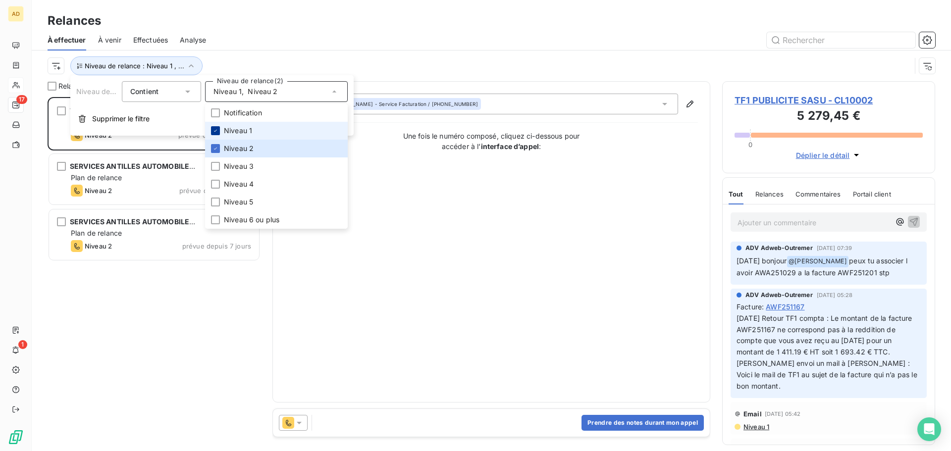
click at [215, 126] on div at bounding box center [215, 130] width 9 height 9
click at [215, 165] on div at bounding box center [215, 166] width 9 height 9
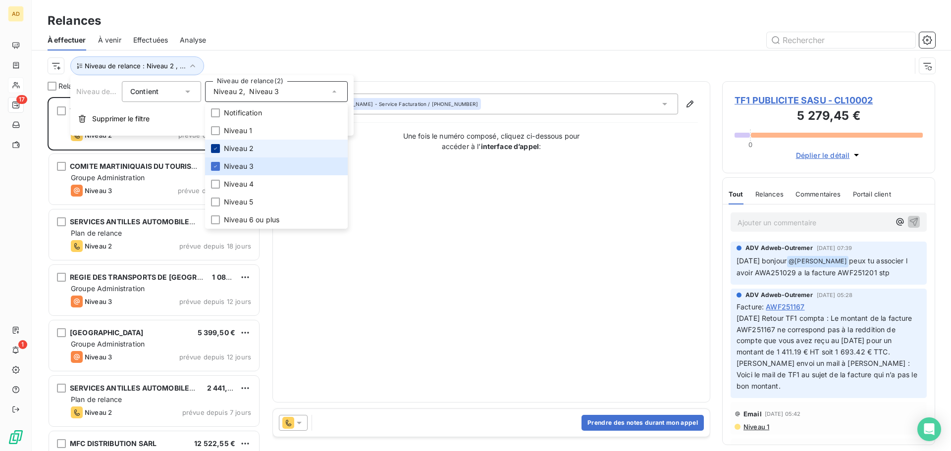
click at [218, 148] on icon at bounding box center [216, 149] width 6 height 6
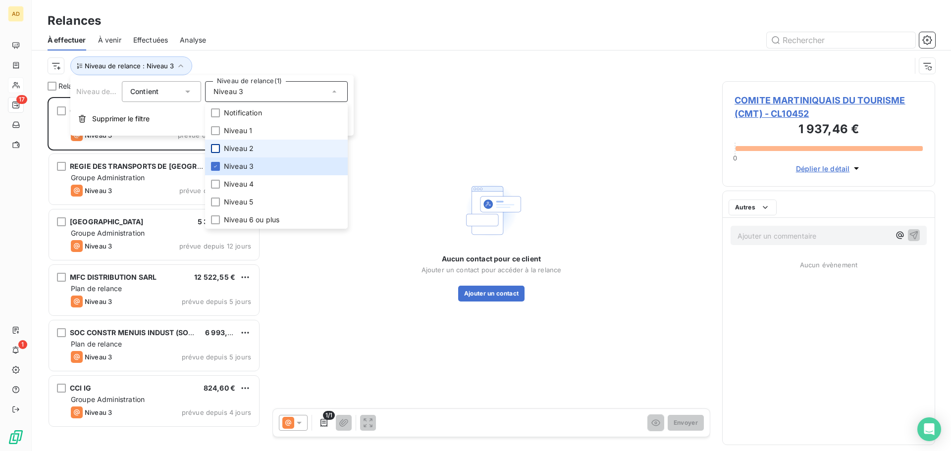
scroll to position [347, 206]
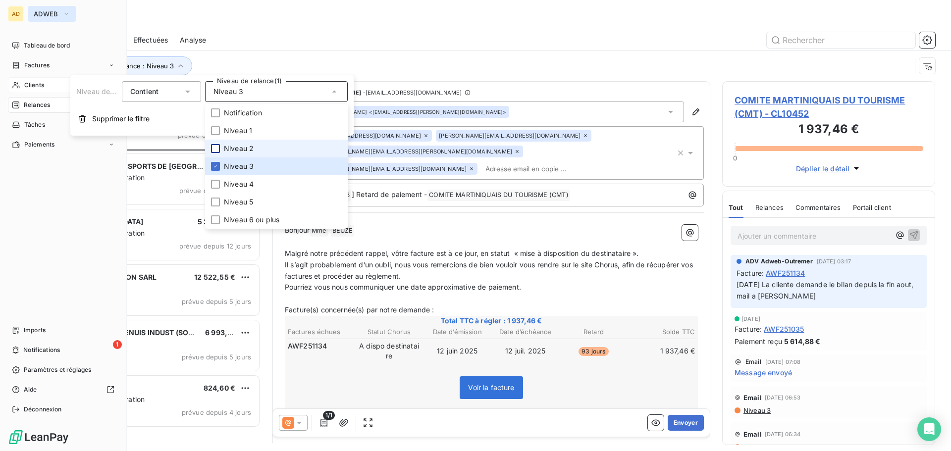
click at [42, 13] on span "ADWEB" at bounding box center [46, 14] width 25 height 8
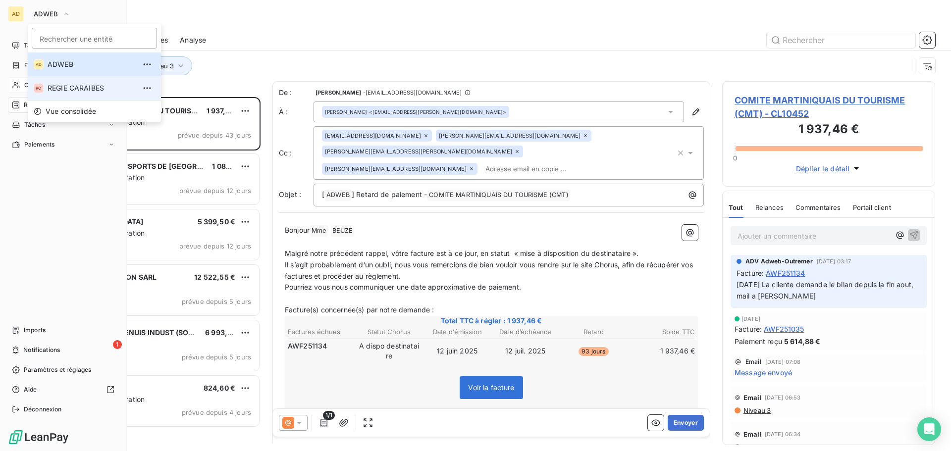
click at [60, 86] on span "REGIE CARAIBES" at bounding box center [92, 88] width 88 height 10
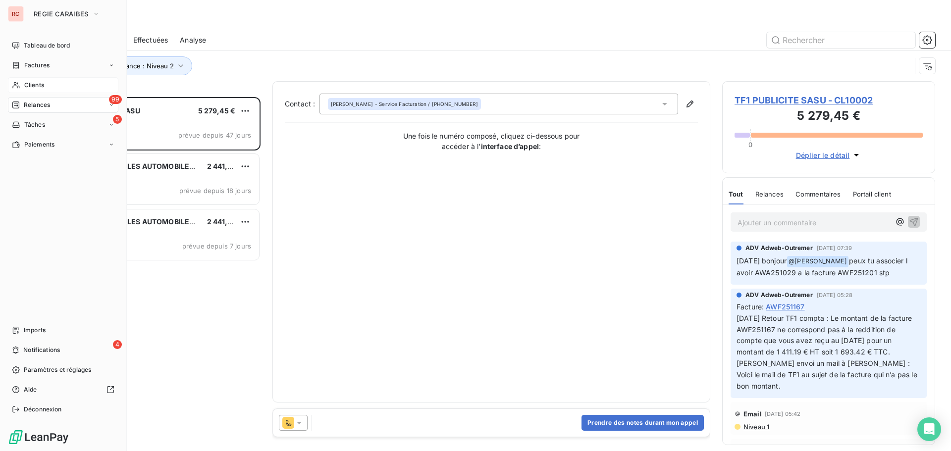
scroll to position [347, 206]
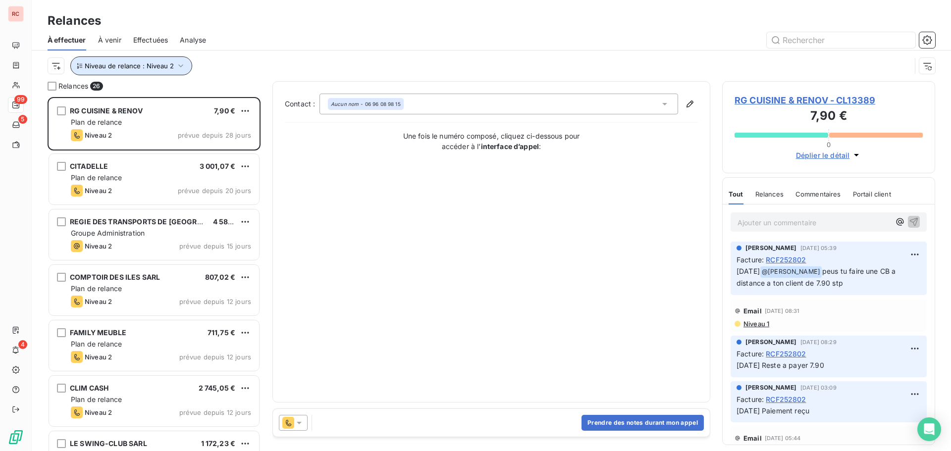
click at [120, 65] on span "Niveau de relance : Niveau 2" at bounding box center [129, 66] width 89 height 8
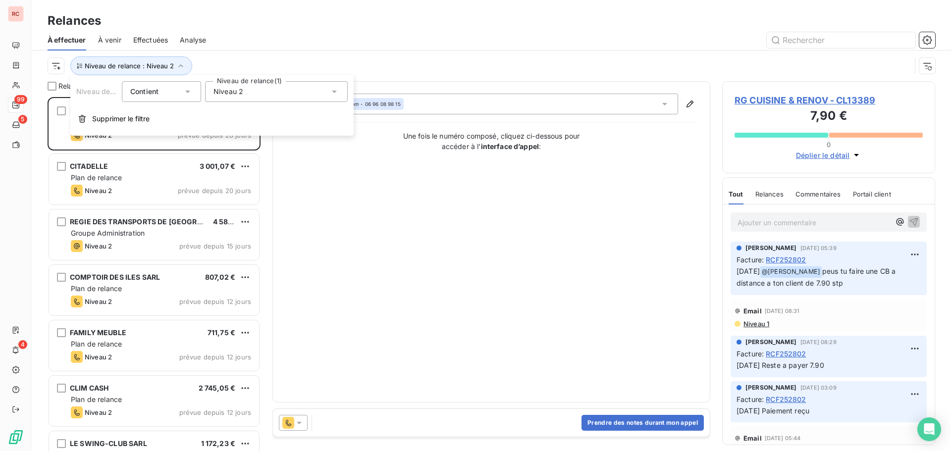
click at [219, 91] on span "Niveau 2" at bounding box center [229, 92] width 30 height 10
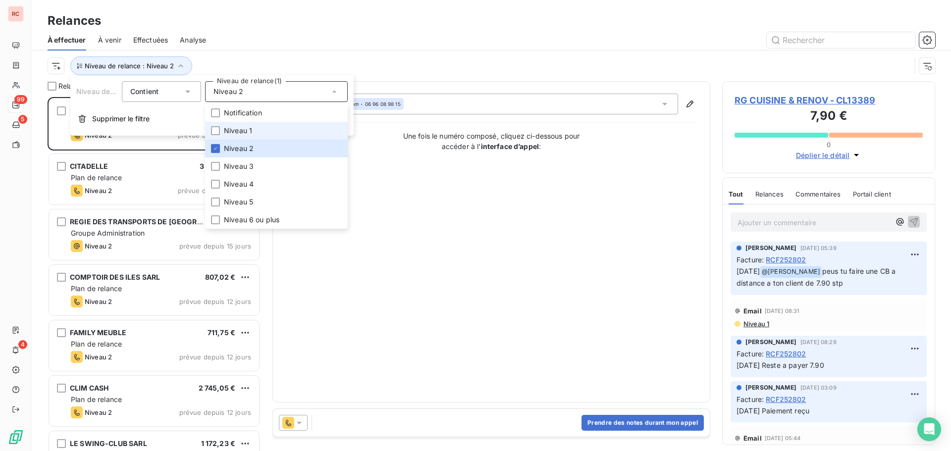
click at [225, 132] on span "Niveau 1" at bounding box center [238, 131] width 28 height 10
click at [214, 149] on icon at bounding box center [216, 149] width 6 height 6
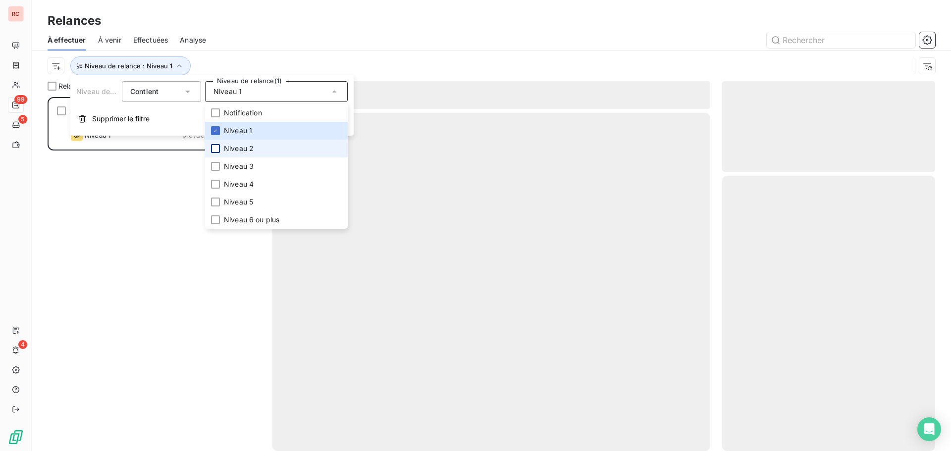
scroll to position [347, 206]
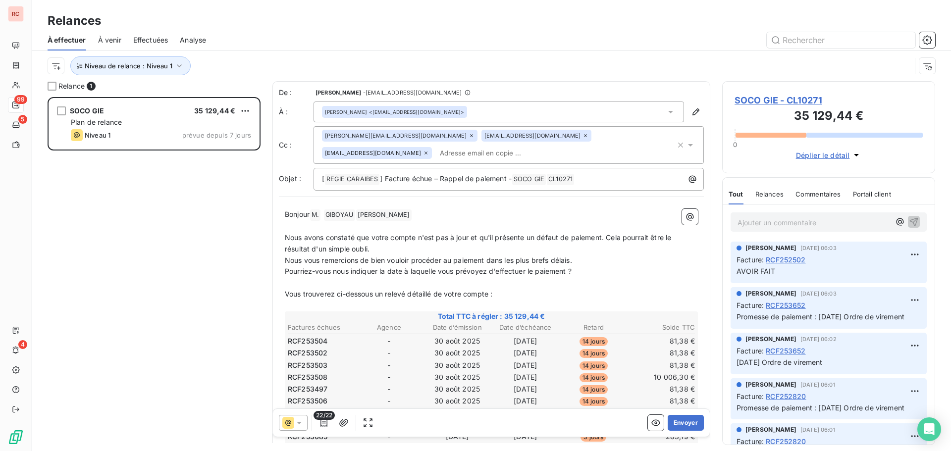
click at [133, 214] on div "SOCO GIE 35 129,44 € Plan de relance Niveau 1 prévue depuis 7 jours" at bounding box center [154, 274] width 213 height 354
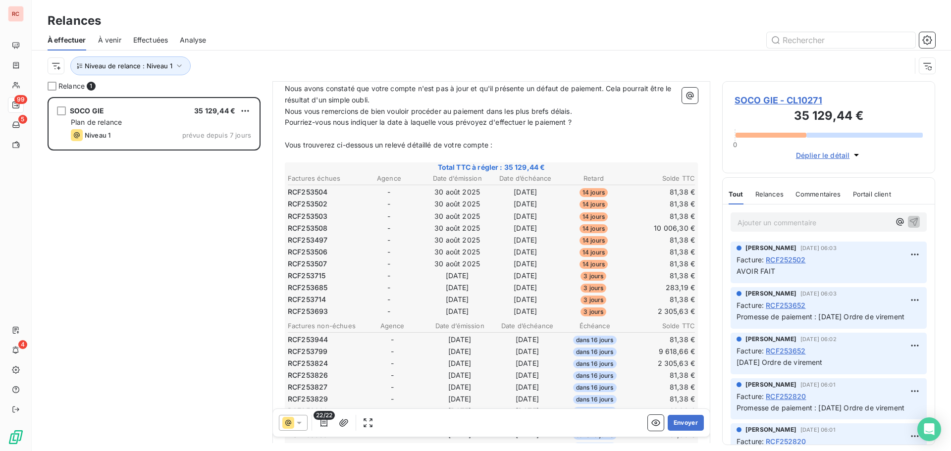
scroll to position [149, 0]
click at [760, 102] on span "SOCO GIE - CL10271" at bounding box center [829, 100] width 188 height 13
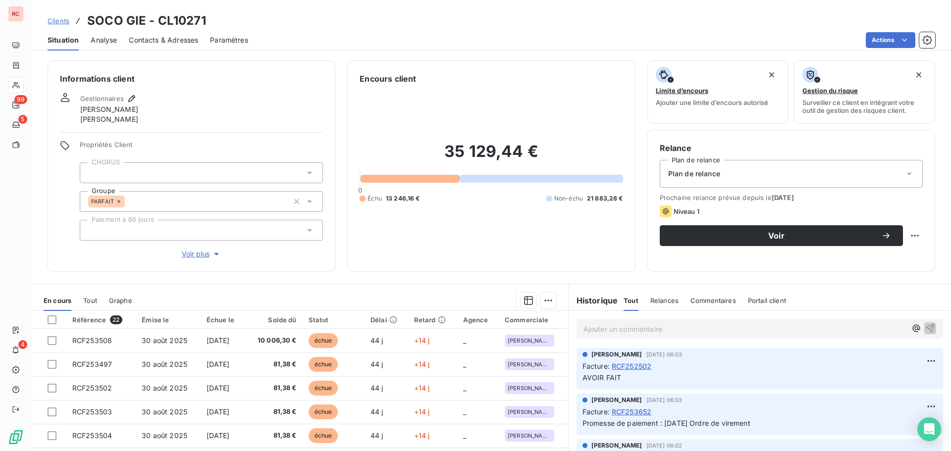
click at [615, 410] on span "RCF253652" at bounding box center [632, 412] width 40 height 10
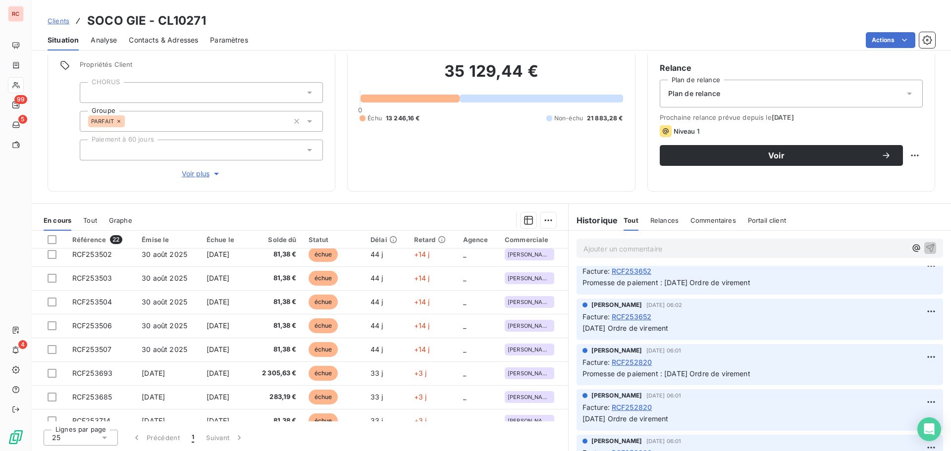
scroll to position [50, 0]
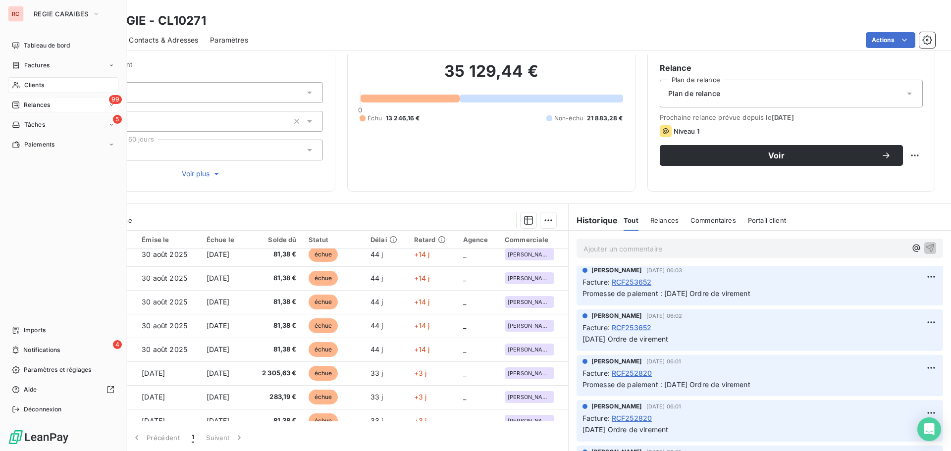
click at [35, 100] on div "99 Relances" at bounding box center [63, 105] width 110 height 16
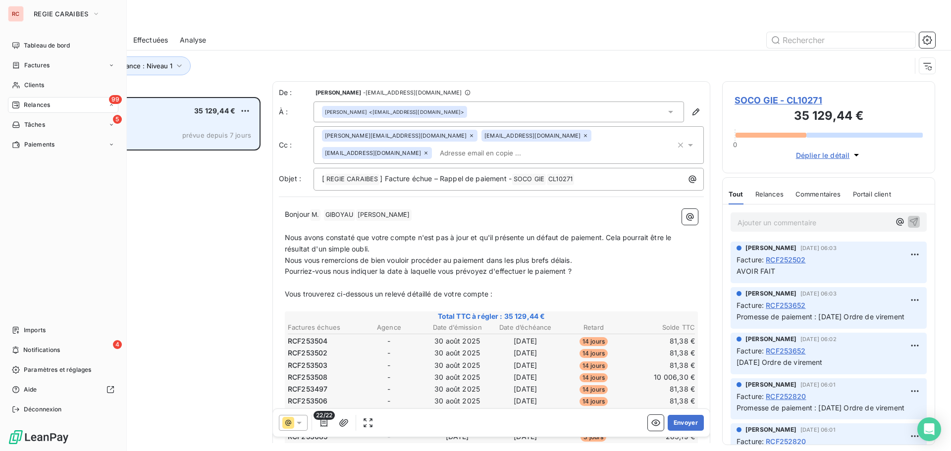
scroll to position [347, 206]
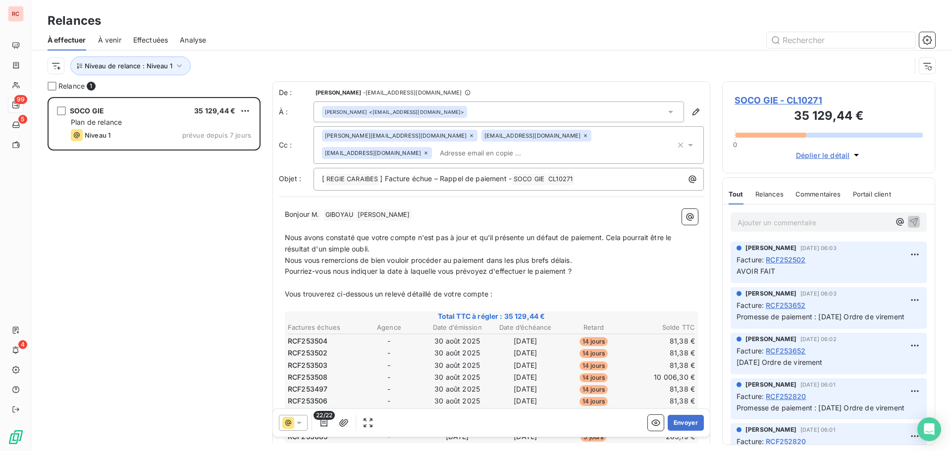
click at [190, 266] on div "SOCO GIE 35 129,44 € Plan de relance Niveau 1 prévue depuis 7 jours" at bounding box center [154, 274] width 213 height 354
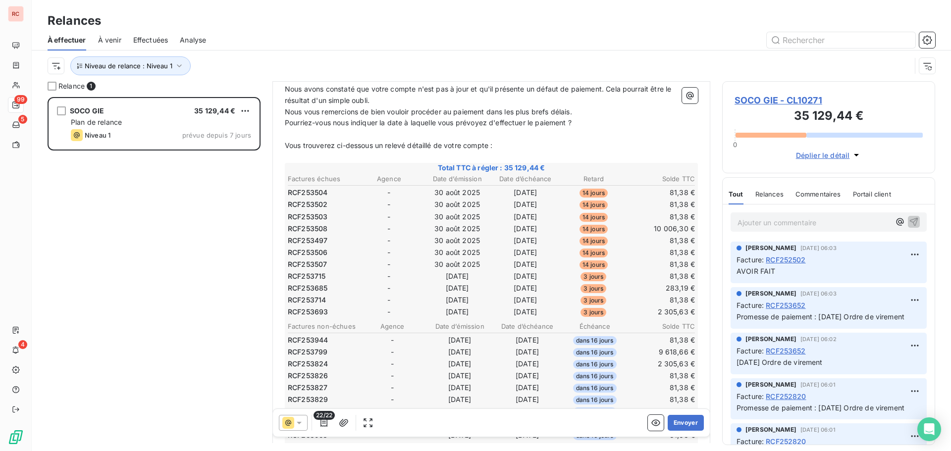
scroll to position [199, 0]
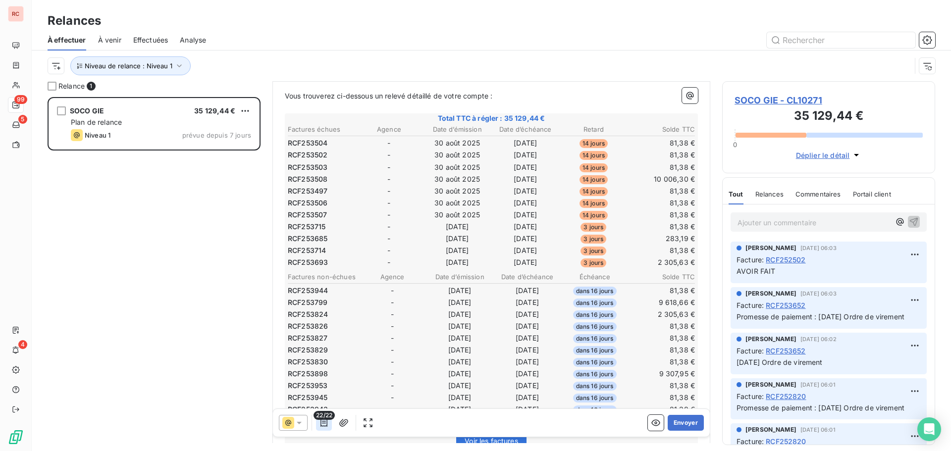
click at [327, 422] on icon "button" at bounding box center [324, 423] width 10 height 10
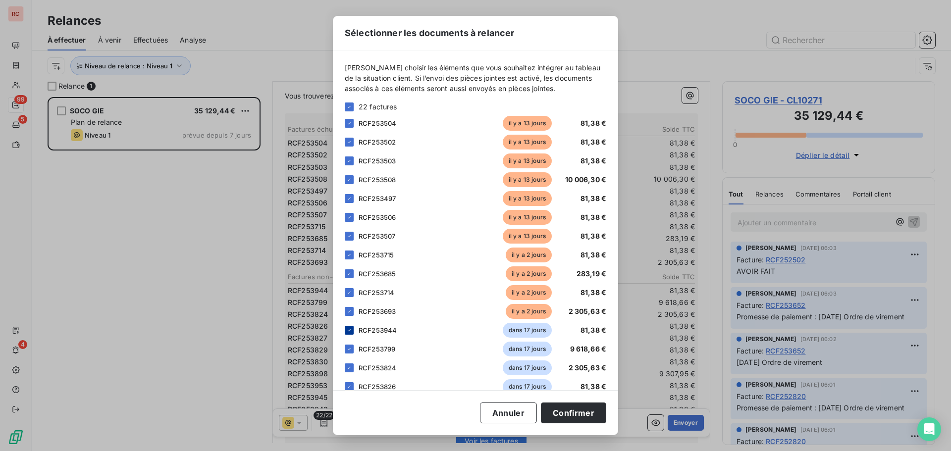
click at [348, 333] on div at bounding box center [349, 330] width 9 height 9
click at [346, 350] on div at bounding box center [349, 349] width 9 height 9
click at [347, 370] on icon at bounding box center [349, 368] width 6 height 6
click at [351, 386] on icon at bounding box center [349, 387] width 6 height 6
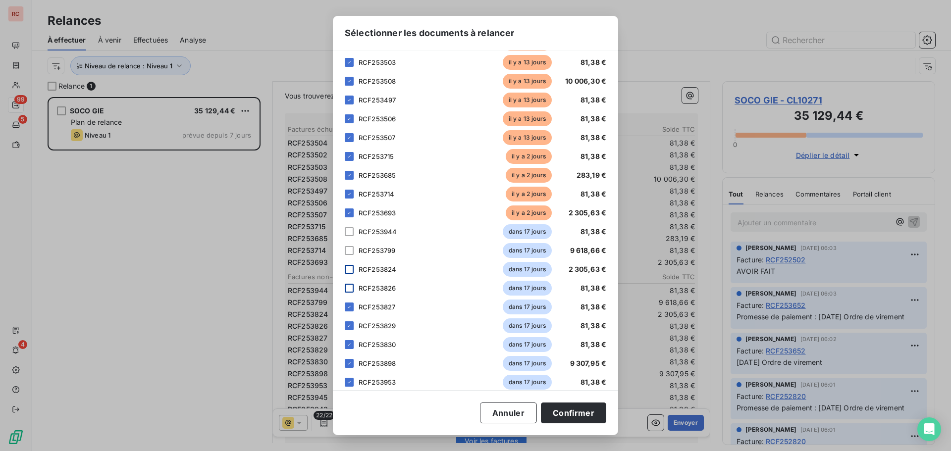
scroll to position [99, 0]
click at [347, 305] on icon at bounding box center [349, 307] width 6 height 6
click at [347, 325] on icon at bounding box center [349, 326] width 6 height 6
click at [352, 345] on div at bounding box center [349, 344] width 9 height 9
click at [348, 359] on div at bounding box center [349, 363] width 9 height 9
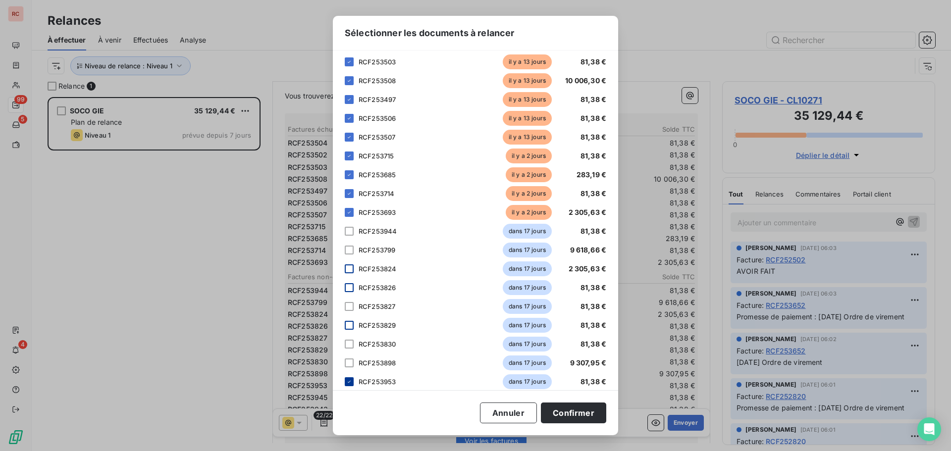
click at [347, 383] on icon at bounding box center [349, 382] width 6 height 6
click at [569, 414] on button "Confirmer" at bounding box center [573, 413] width 65 height 21
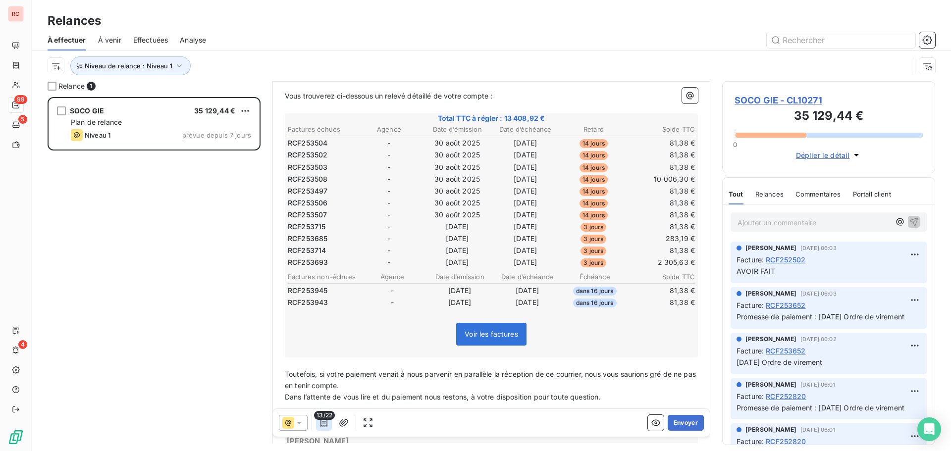
click at [325, 424] on icon "button" at bounding box center [324, 423] width 10 height 10
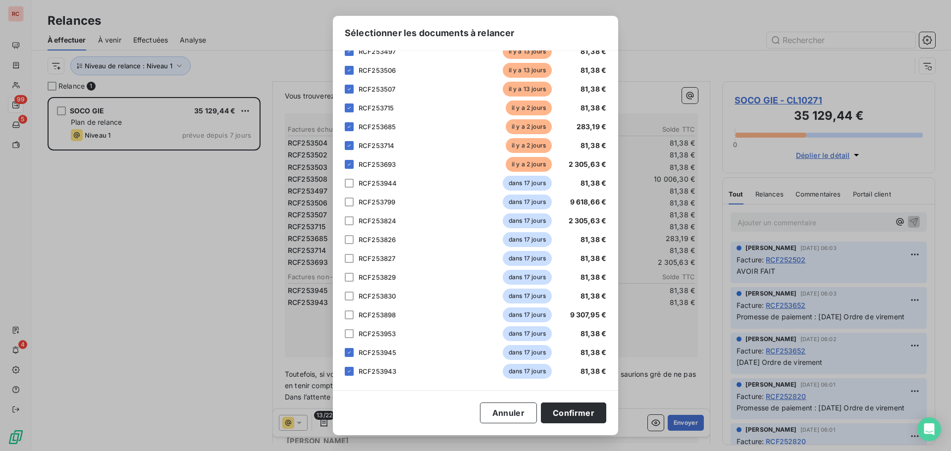
scroll to position [148, 0]
click at [348, 352] on icon at bounding box center [349, 352] width 6 height 6
click at [348, 372] on icon at bounding box center [349, 371] width 6 height 6
click at [567, 411] on button "Confirmer" at bounding box center [573, 413] width 65 height 21
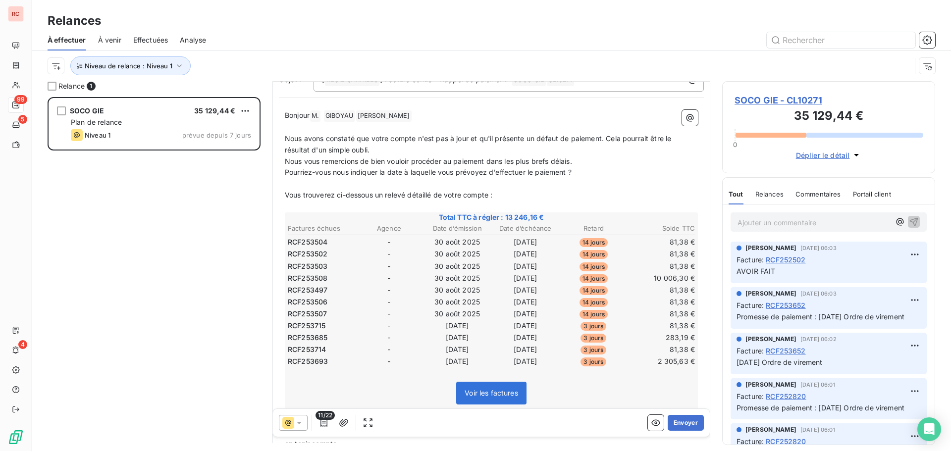
scroll to position [149, 0]
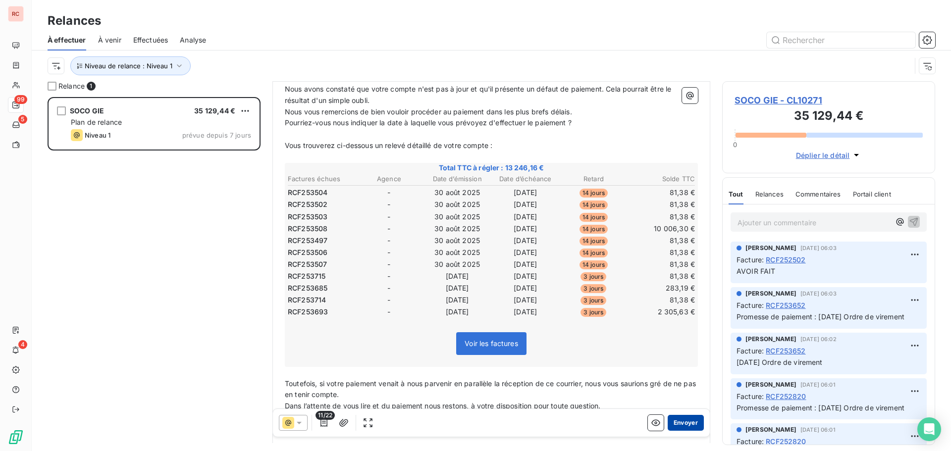
click at [687, 425] on button "Envoyer" at bounding box center [686, 423] width 36 height 16
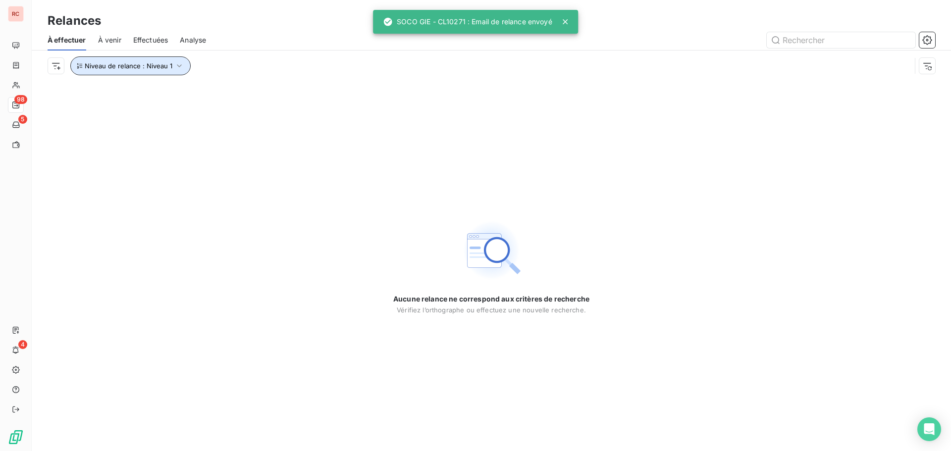
click at [185, 68] on button "Niveau de relance : Niveau 1" at bounding box center [130, 65] width 120 height 19
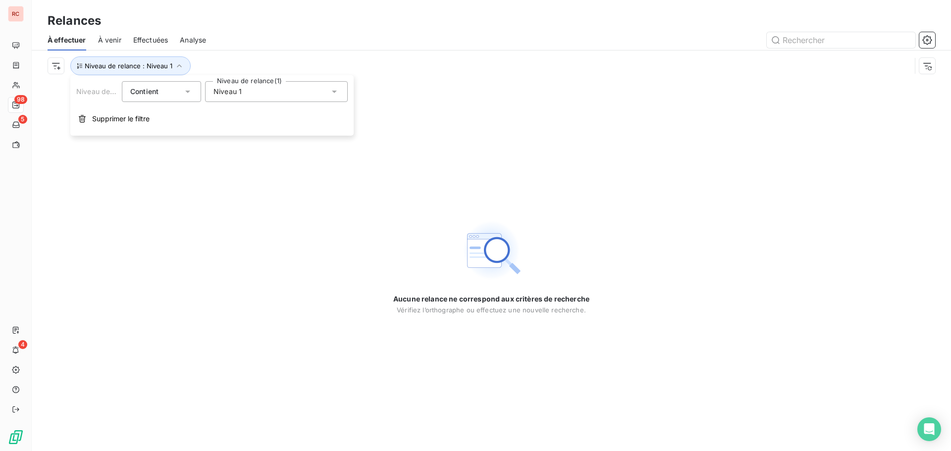
click at [256, 100] on div "Niveau 1" at bounding box center [276, 91] width 143 height 21
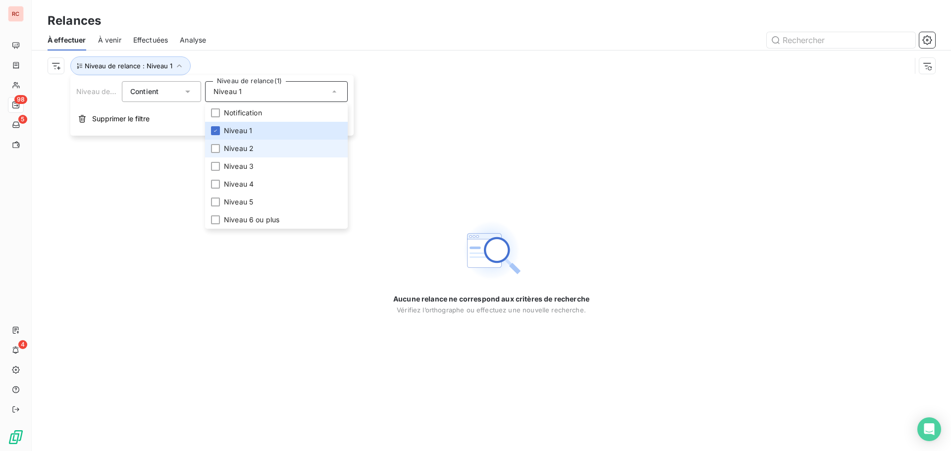
click at [236, 152] on span "Niveau 2" at bounding box center [239, 149] width 30 height 10
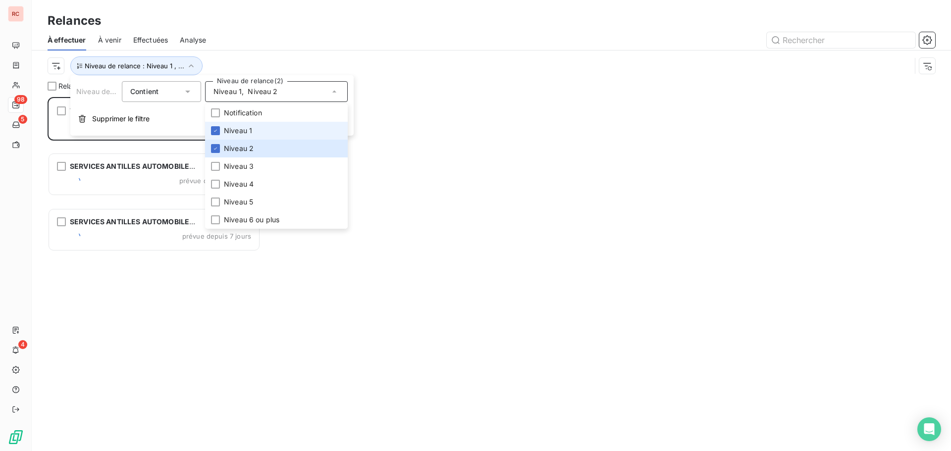
scroll to position [347, 206]
click at [244, 128] on span "Niveau 1" at bounding box center [238, 131] width 28 height 10
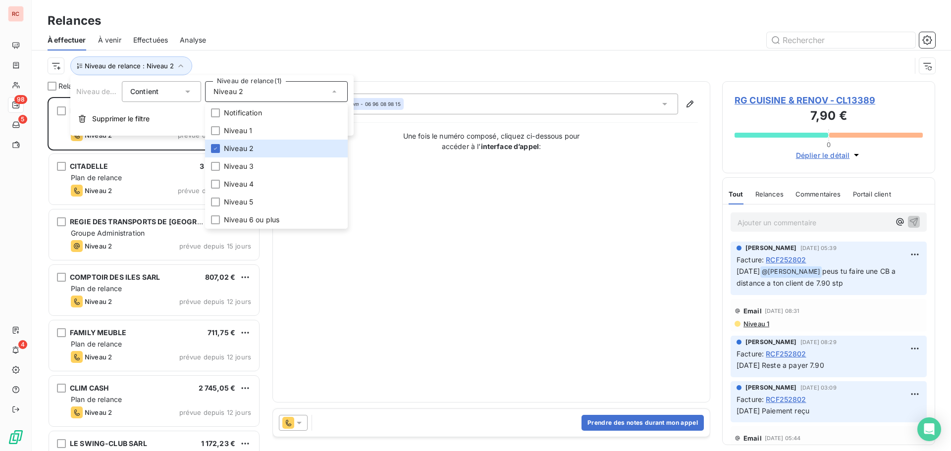
click at [289, 42] on div at bounding box center [576, 40] width 717 height 16
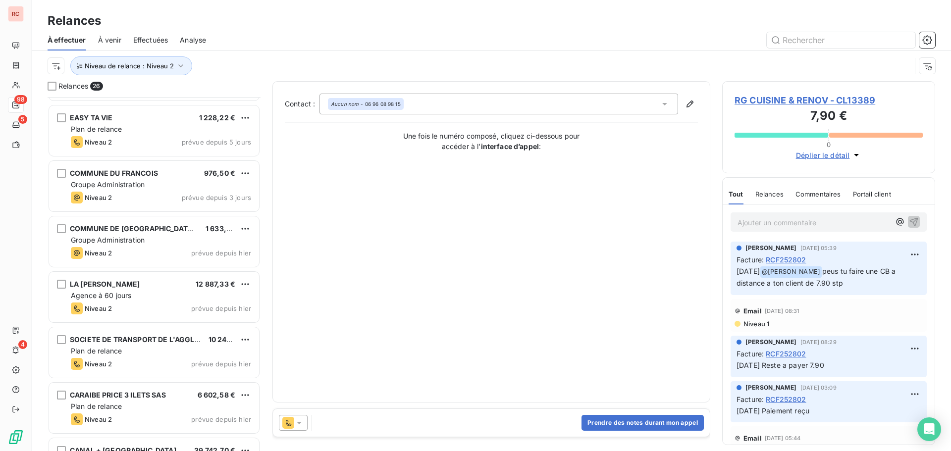
scroll to position [1089, 0]
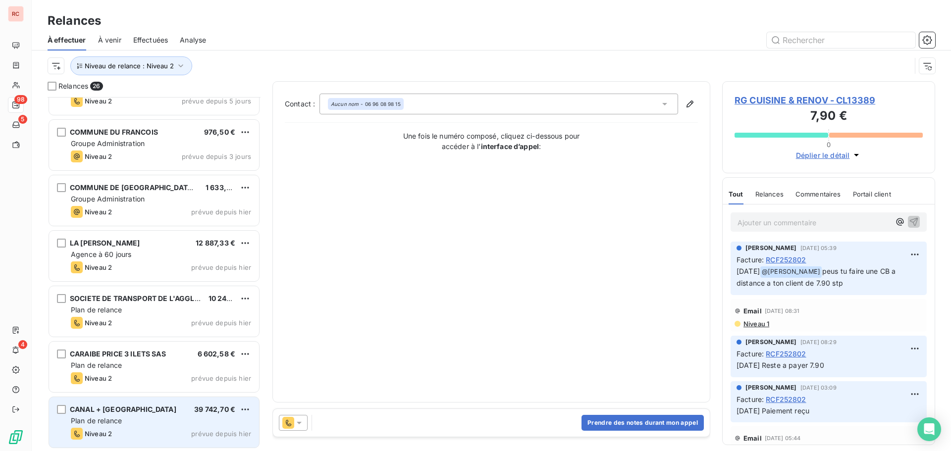
click at [178, 419] on div "Plan de relance" at bounding box center [161, 421] width 180 height 10
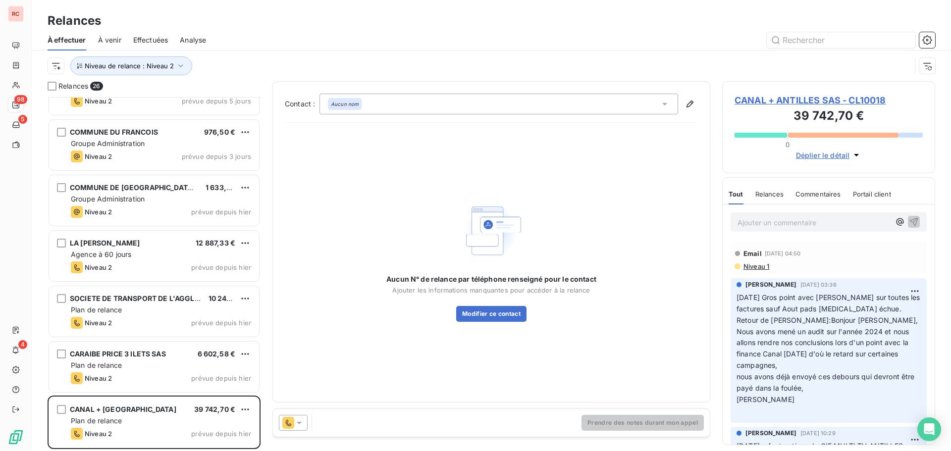
click at [305, 423] on div at bounding box center [293, 423] width 29 height 16
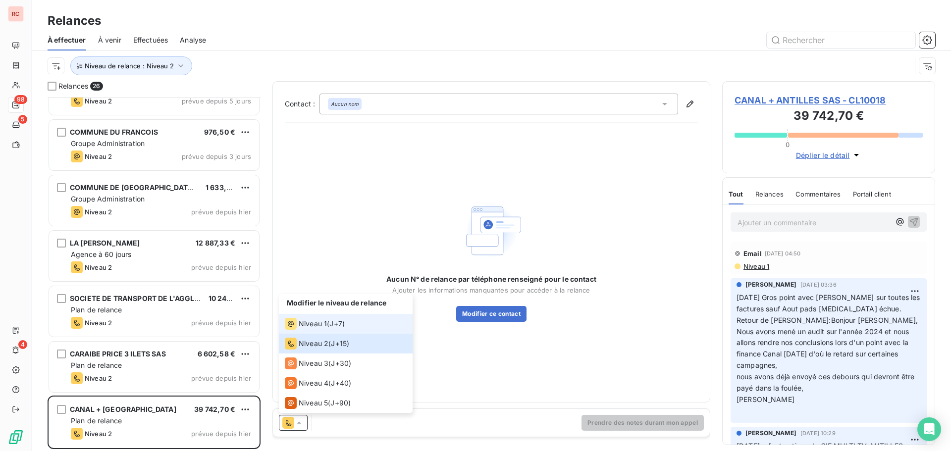
click at [333, 322] on span "J+7 )" at bounding box center [337, 324] width 15 height 10
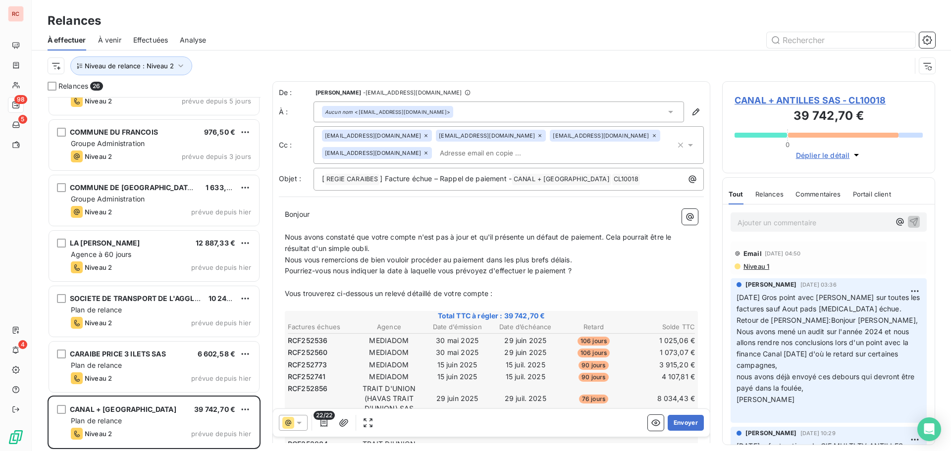
click at [743, 97] on span "CANAL + ANTILLES SAS - CL10018" at bounding box center [829, 100] width 188 height 13
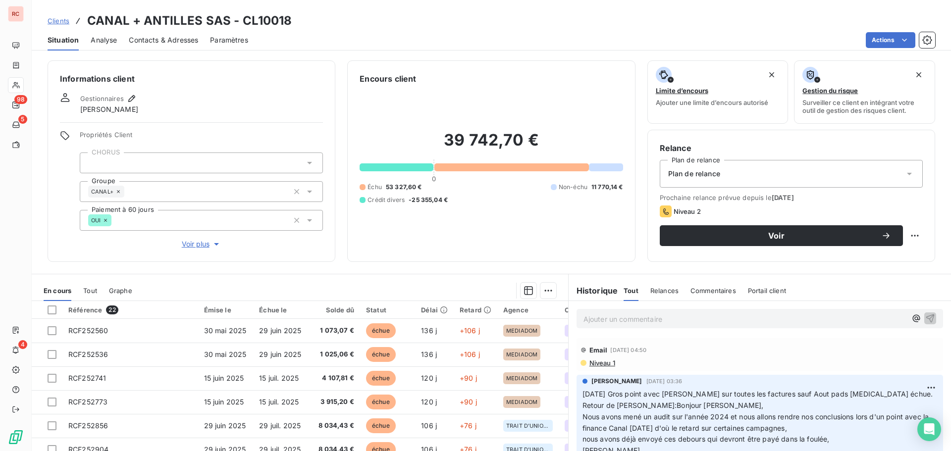
click at [161, 36] on span "Contacts & Adresses" at bounding box center [163, 40] width 69 height 10
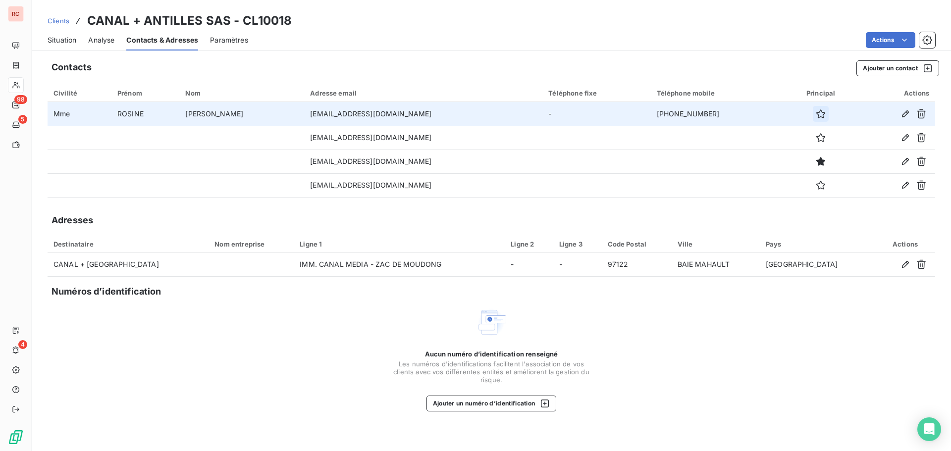
click at [816, 112] on icon "button" at bounding box center [821, 114] width 10 height 10
click at [901, 113] on icon "button" at bounding box center [906, 114] width 10 height 10
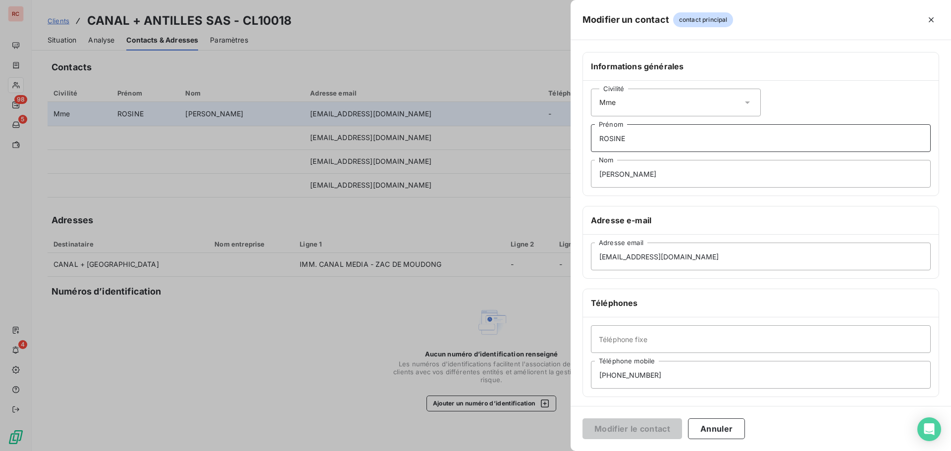
drag, startPoint x: 637, startPoint y: 140, endPoint x: 598, endPoint y: 140, distance: 39.1
click at [598, 140] on input "ROSINE" at bounding box center [761, 138] width 340 height 28
click at [604, 173] on input "SROSINEylvie" at bounding box center [761, 174] width 340 height 28
drag, startPoint x: 657, startPoint y: 175, endPoint x: 625, endPoint y: 174, distance: 31.3
click at [625, 174] on input "ROSINEylvie" at bounding box center [761, 174] width 340 height 28
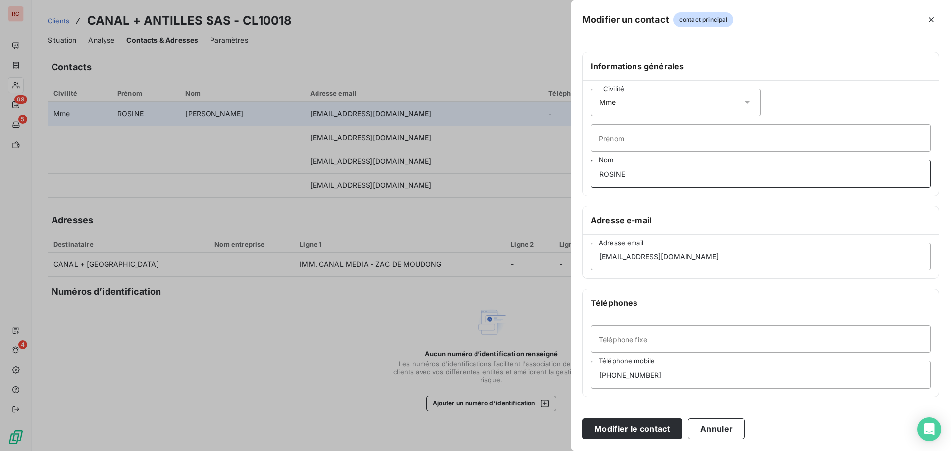
type input "ROSINE"
click at [608, 142] on input "Prénom" at bounding box center [761, 138] width 340 height 28
type input "[PERSON_NAME]"
click at [625, 432] on button "Modifier le contact" at bounding box center [633, 429] width 100 height 21
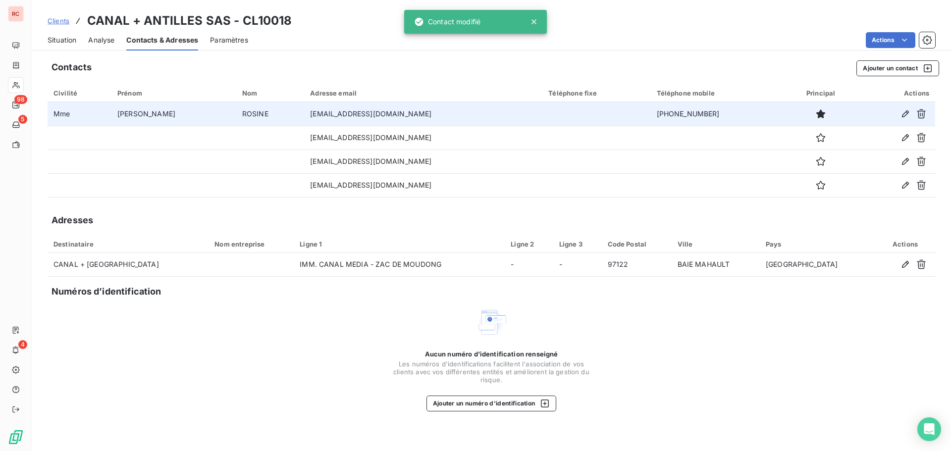
click at [65, 19] on span "Clients" at bounding box center [59, 21] width 22 height 8
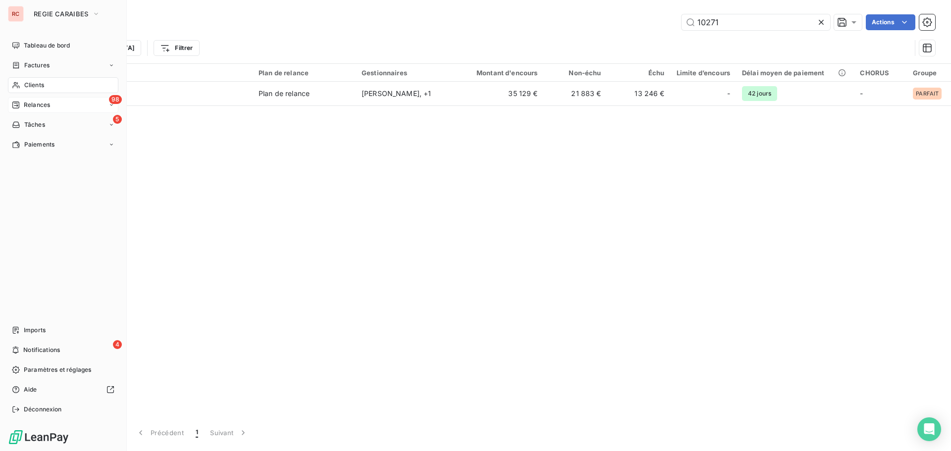
click at [22, 105] on div "Relances" at bounding box center [31, 105] width 38 height 9
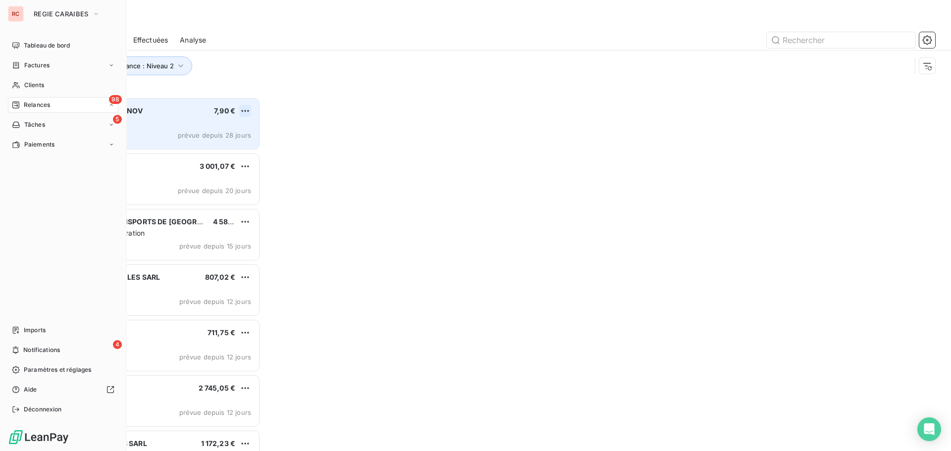
scroll to position [347, 206]
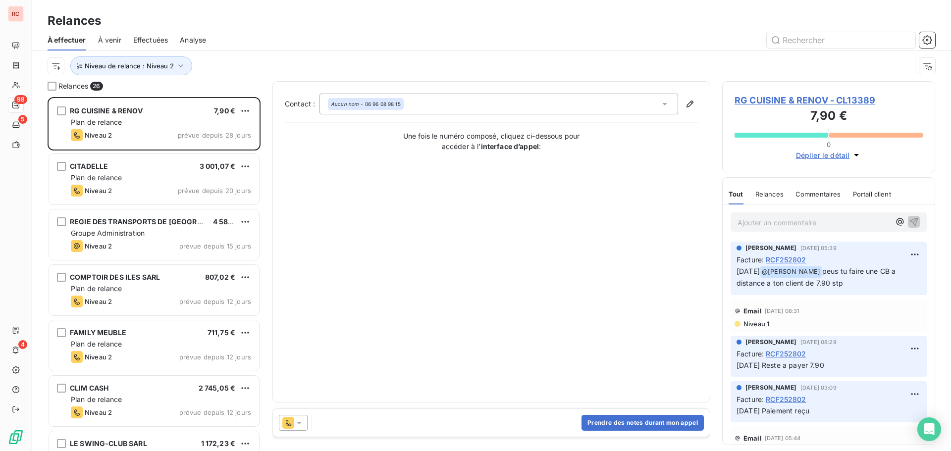
click at [206, 38] on span "Analyse" at bounding box center [193, 40] width 26 height 10
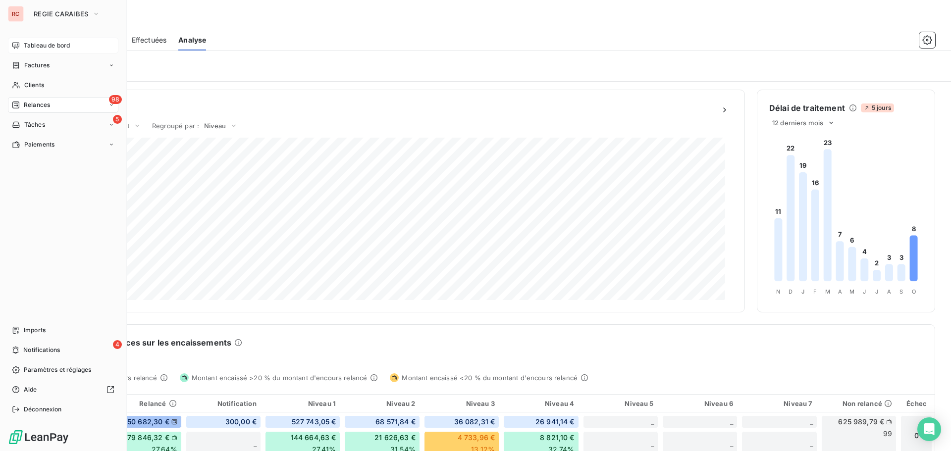
click at [50, 45] on span "Tableau de bord" at bounding box center [47, 45] width 46 height 9
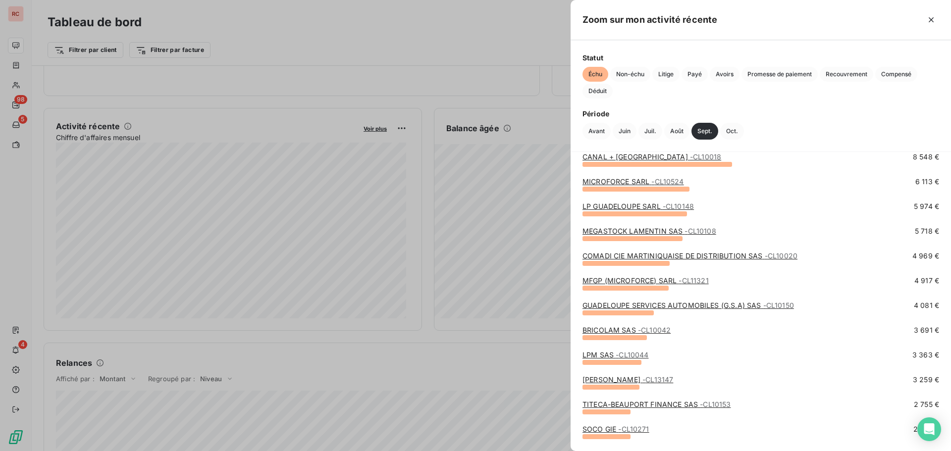
scroll to position [9, 0]
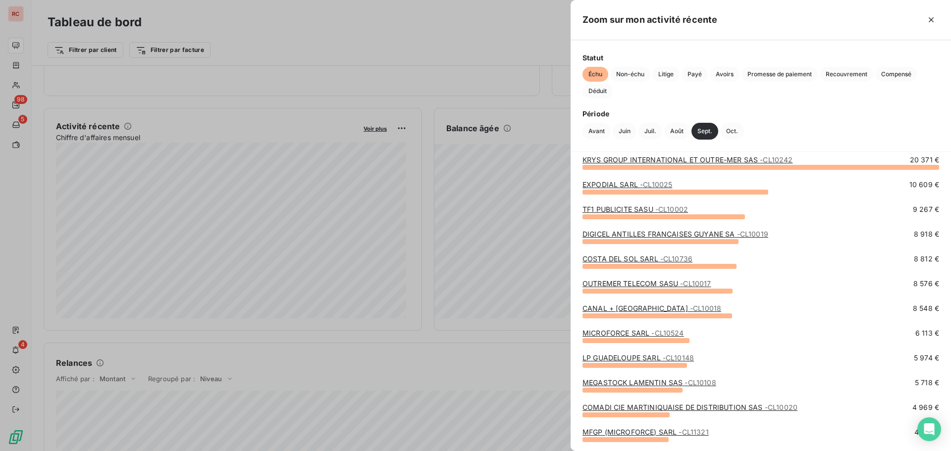
click at [386, 193] on div at bounding box center [475, 225] width 951 height 451
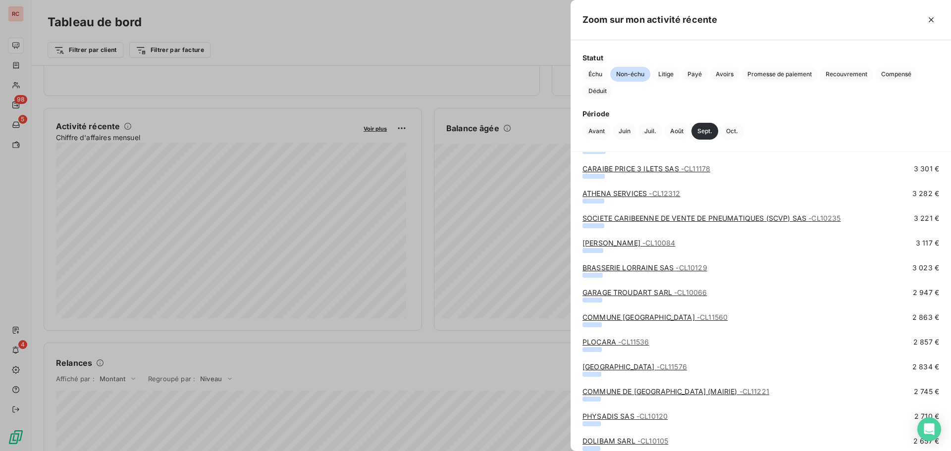
scroll to position [1833, 0]
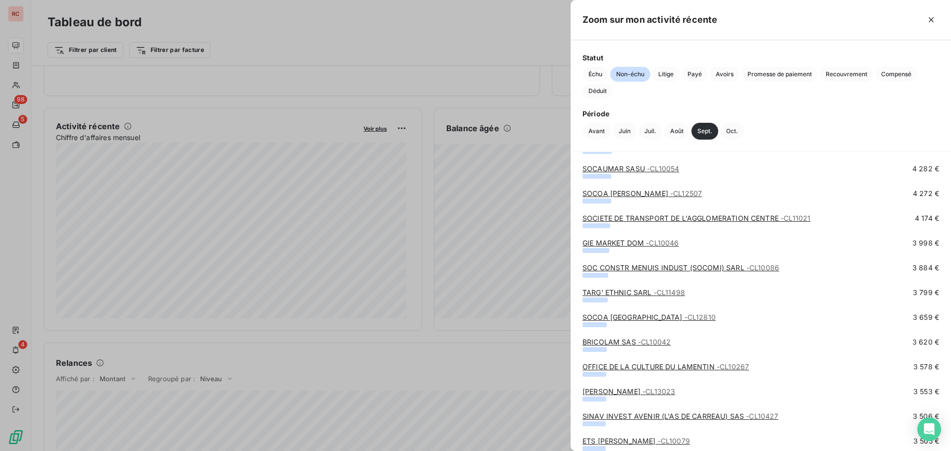
click at [433, 30] on div at bounding box center [475, 225] width 951 height 451
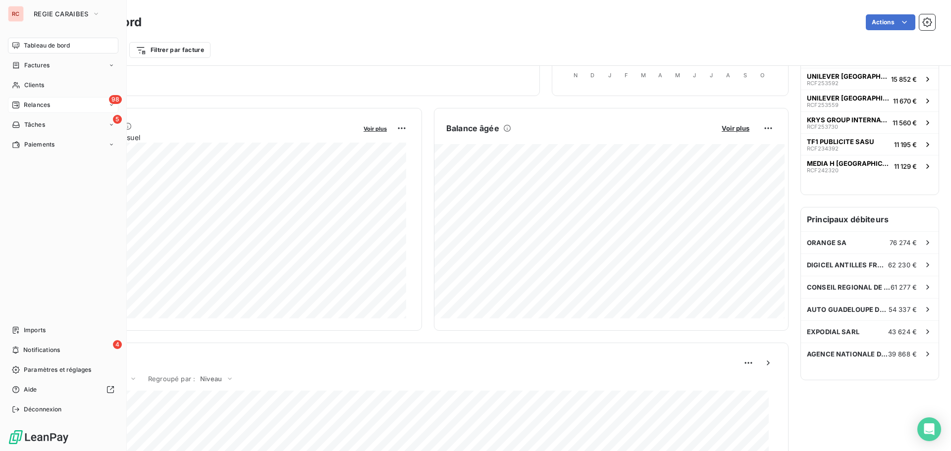
click at [28, 100] on div "98 Relances" at bounding box center [63, 105] width 110 height 16
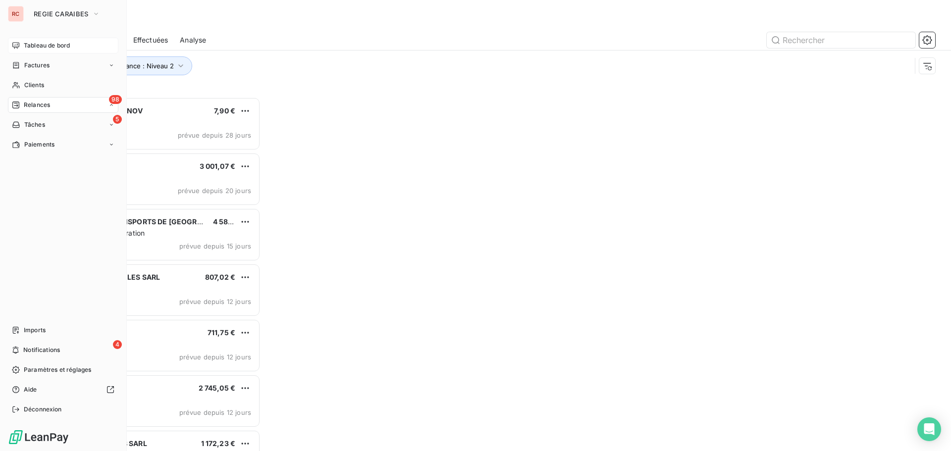
scroll to position [347, 206]
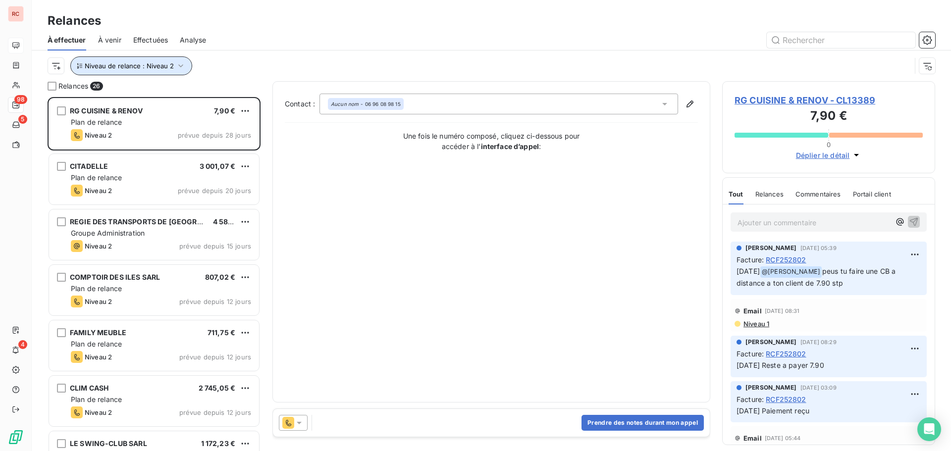
click at [181, 64] on icon "button" at bounding box center [181, 66] width 10 height 10
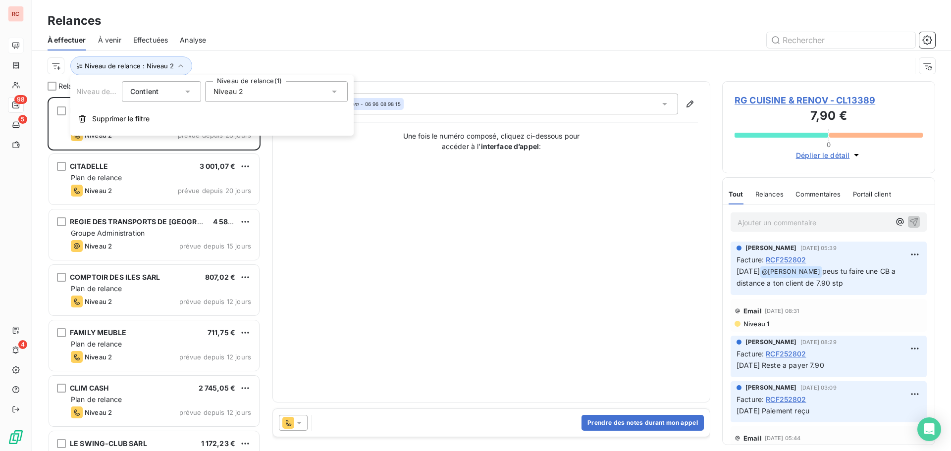
click at [258, 92] on div "Niveau 2" at bounding box center [276, 91] width 143 height 21
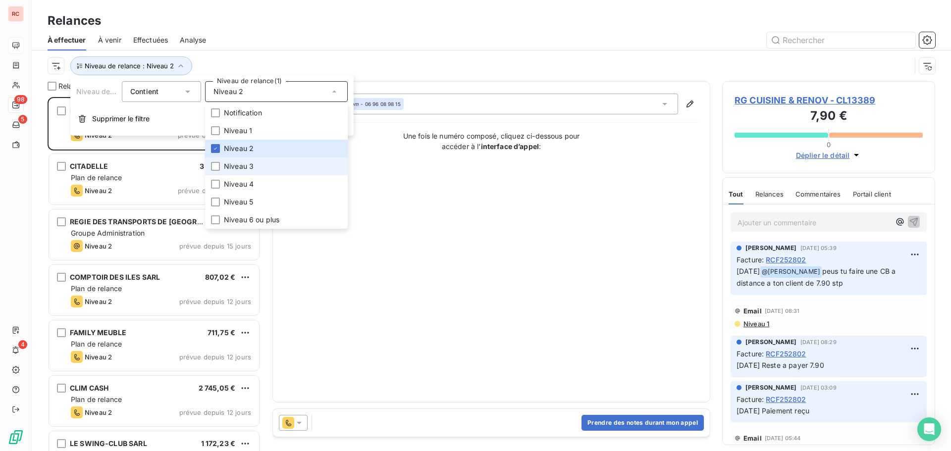
click at [239, 167] on span "Niveau 3" at bounding box center [239, 167] width 30 height 10
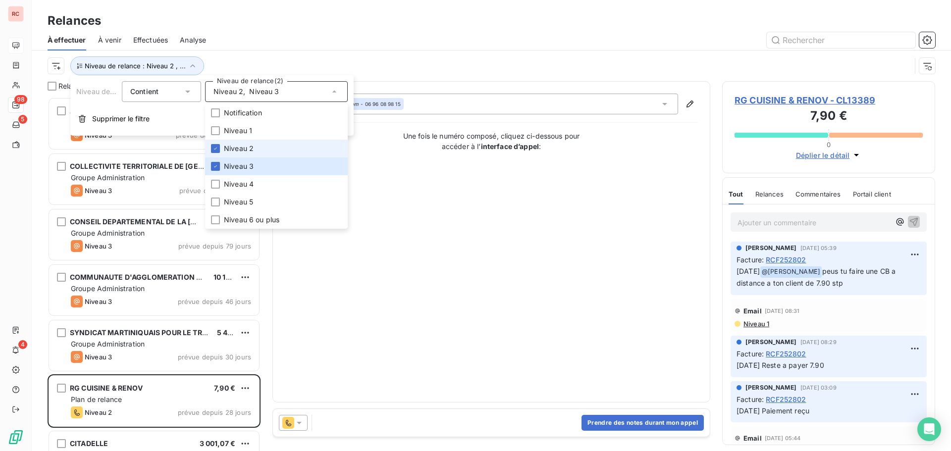
click at [240, 149] on span "Niveau 2" at bounding box center [239, 149] width 30 height 10
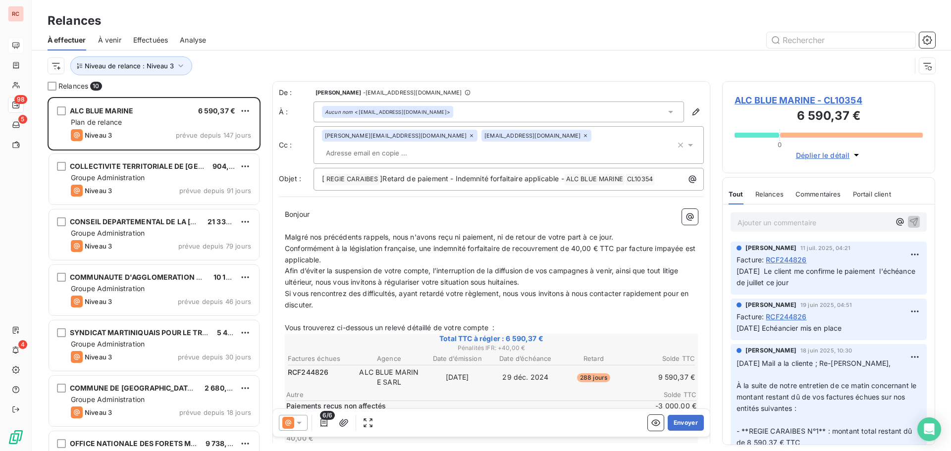
click at [256, 32] on div at bounding box center [576, 40] width 717 height 16
